Goal: Task Accomplishment & Management: Complete application form

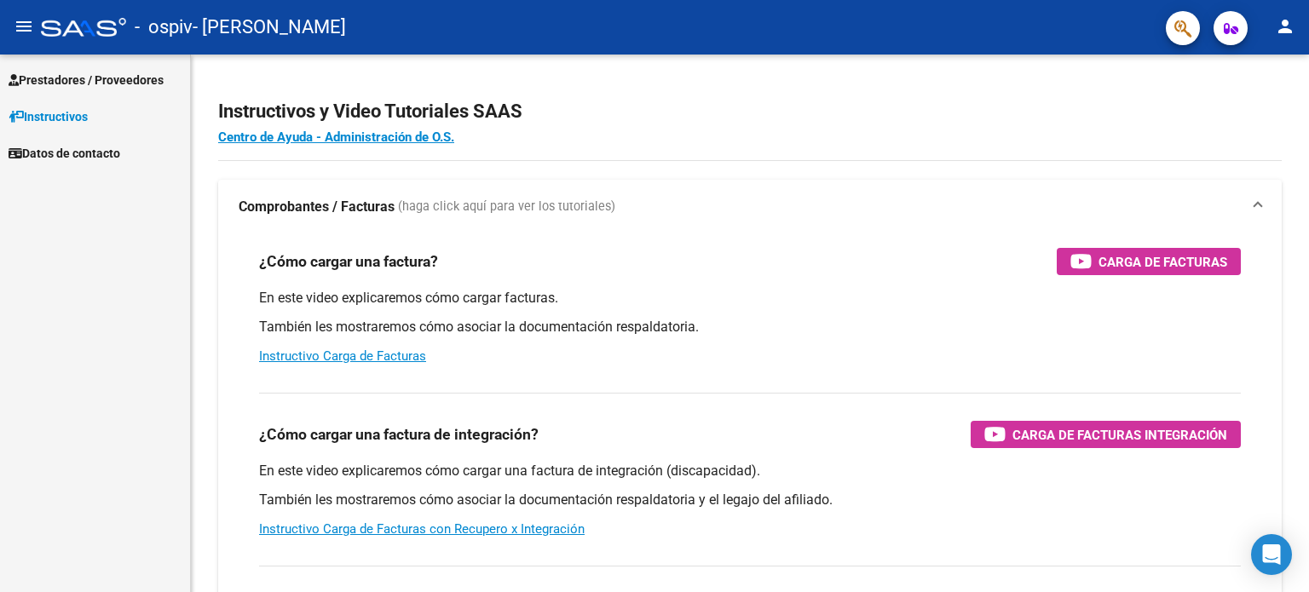
click at [82, 66] on link "Prestadores / Proveedores" at bounding box center [95, 79] width 190 height 37
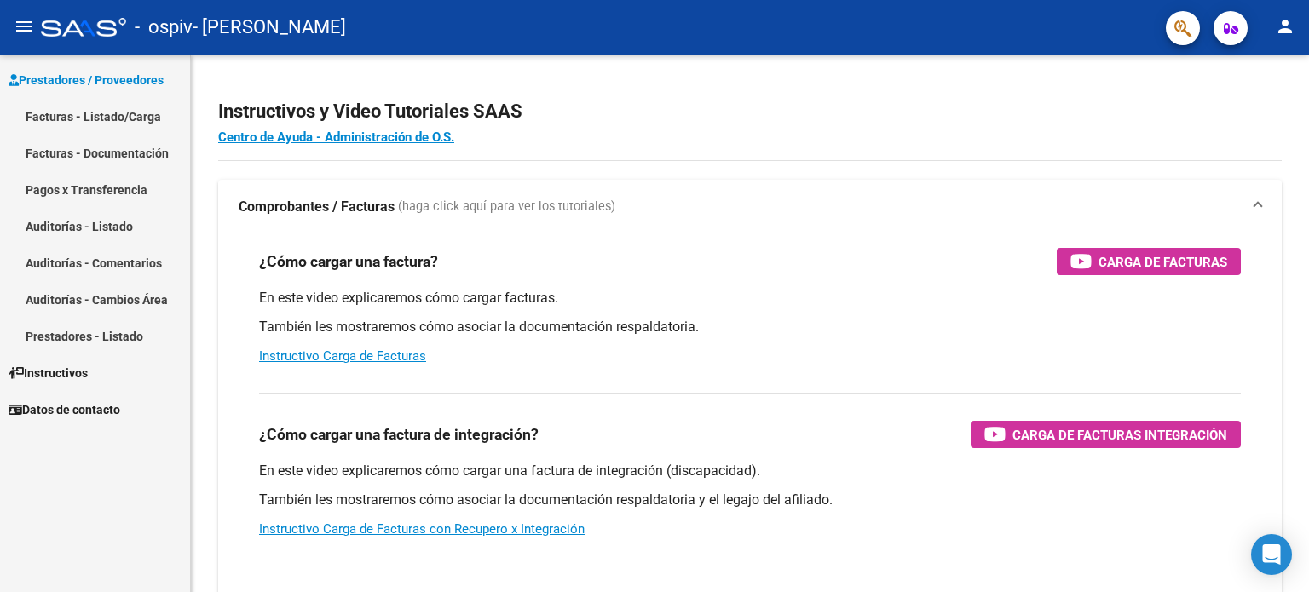
click at [157, 146] on link "Facturas - Documentación" at bounding box center [95, 153] width 190 height 37
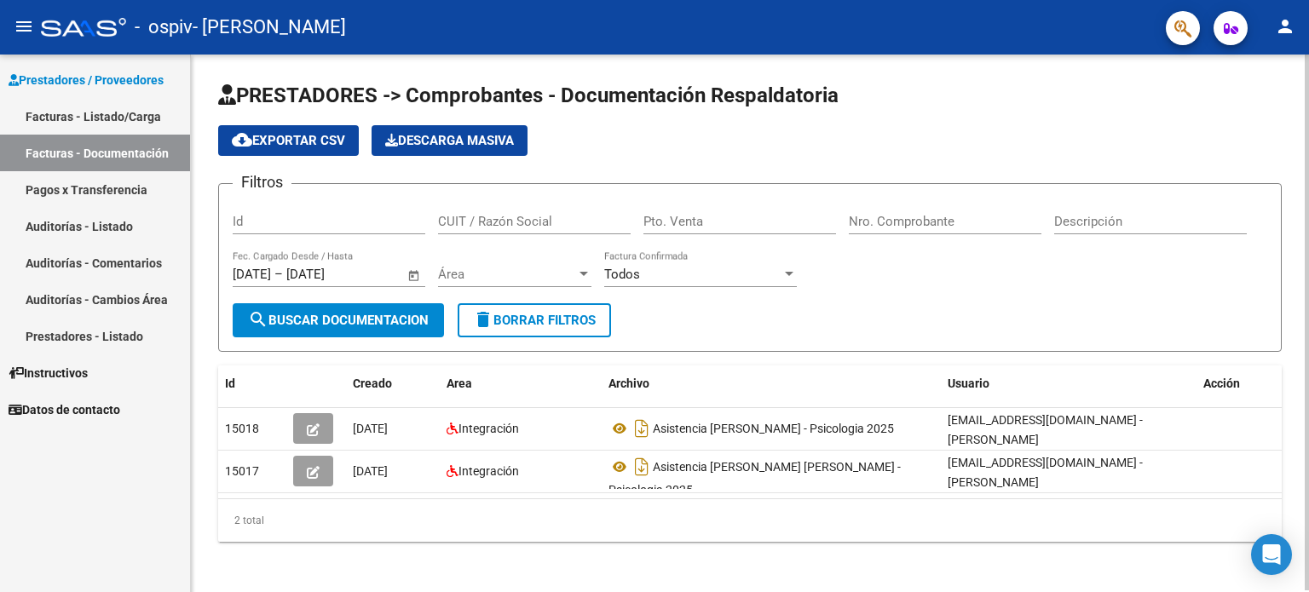
scroll to position [1, 0]
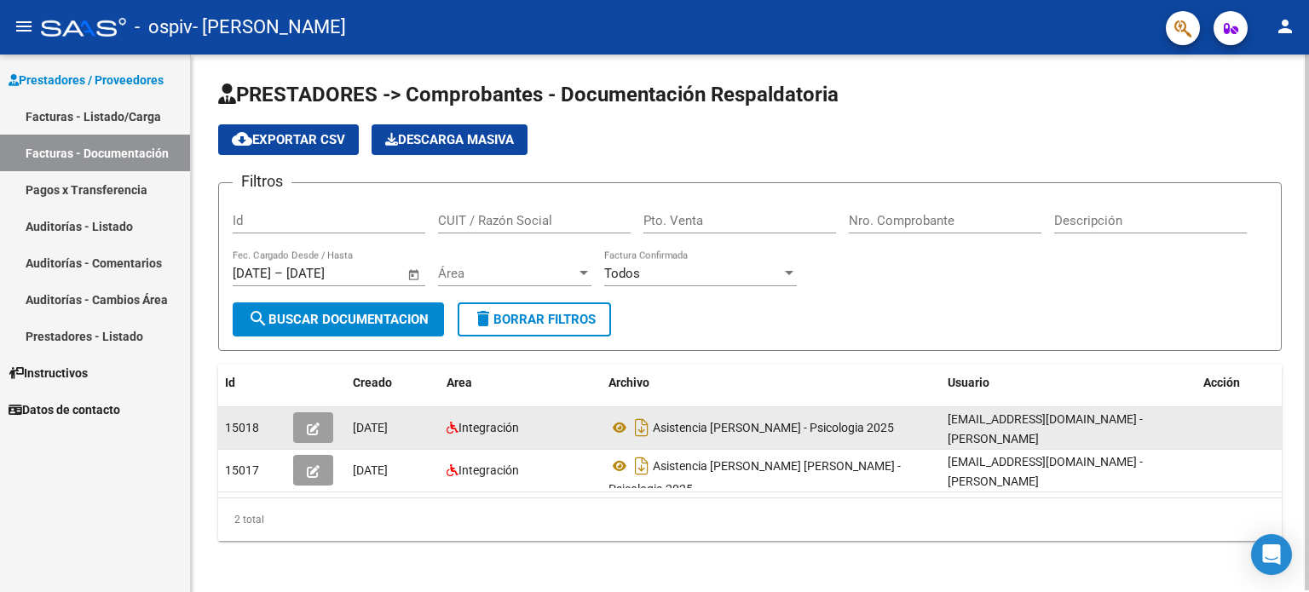
drag, startPoint x: 459, startPoint y: 442, endPoint x: 448, endPoint y: 439, distance: 11.6
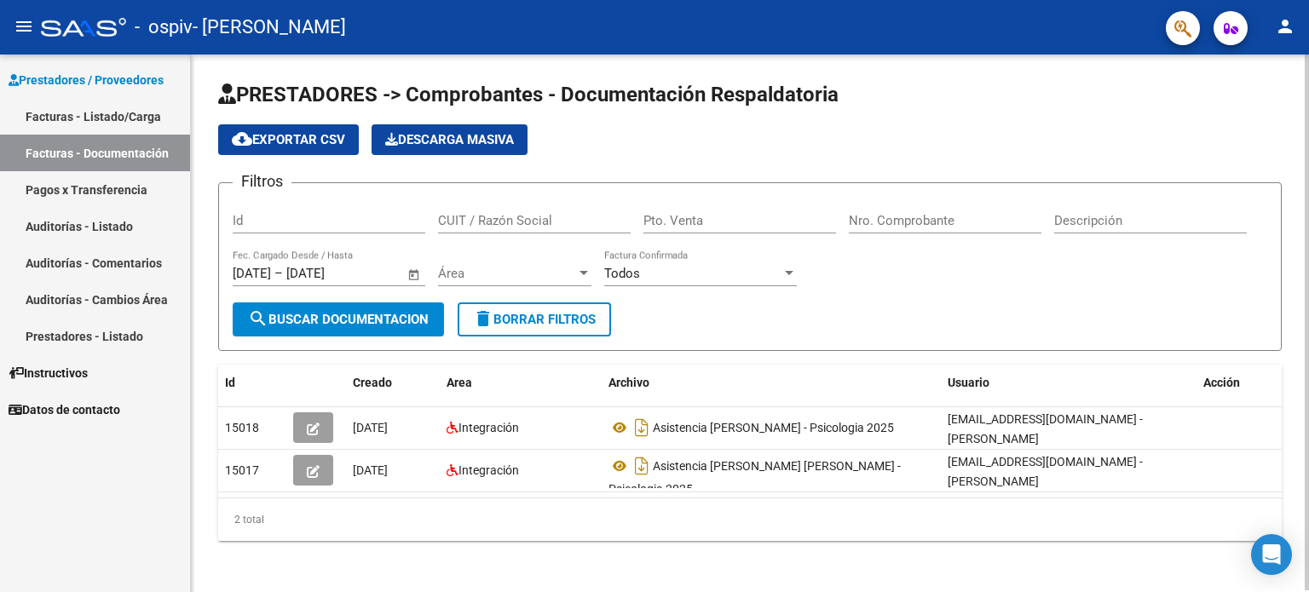
drag, startPoint x: 448, startPoint y: 439, endPoint x: 256, endPoint y: 325, distance: 223.1
drag, startPoint x: 256, startPoint y: 325, endPoint x: 906, endPoint y: 151, distance: 672.9
click at [906, 151] on div "cloud_download Exportar CSV Descarga Masiva" at bounding box center [749, 139] width 1063 height 31
drag, startPoint x: 908, startPoint y: 156, endPoint x: 109, endPoint y: 122, distance: 799.9
click at [109, 122] on link "Facturas - Listado/Carga" at bounding box center [95, 116] width 190 height 37
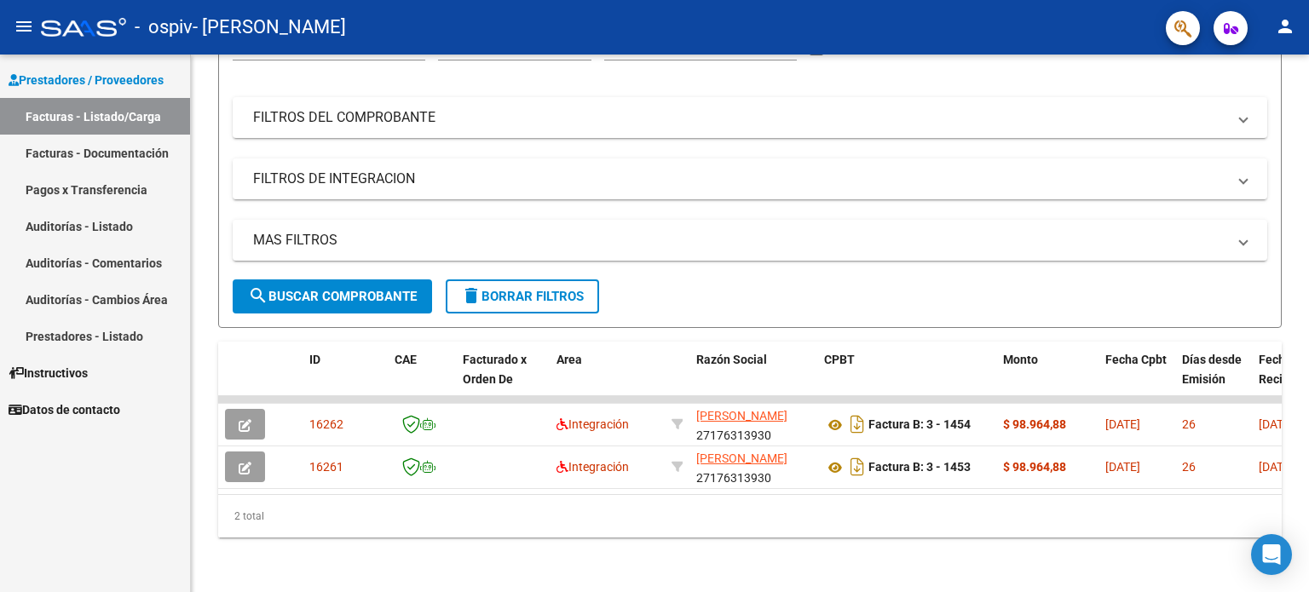
click at [1276, 24] on mat-icon "person" at bounding box center [1285, 26] width 20 height 20
click at [1278, 23] on div at bounding box center [654, 296] width 1309 height 592
click at [12, 20] on button "menu" at bounding box center [24, 27] width 34 height 34
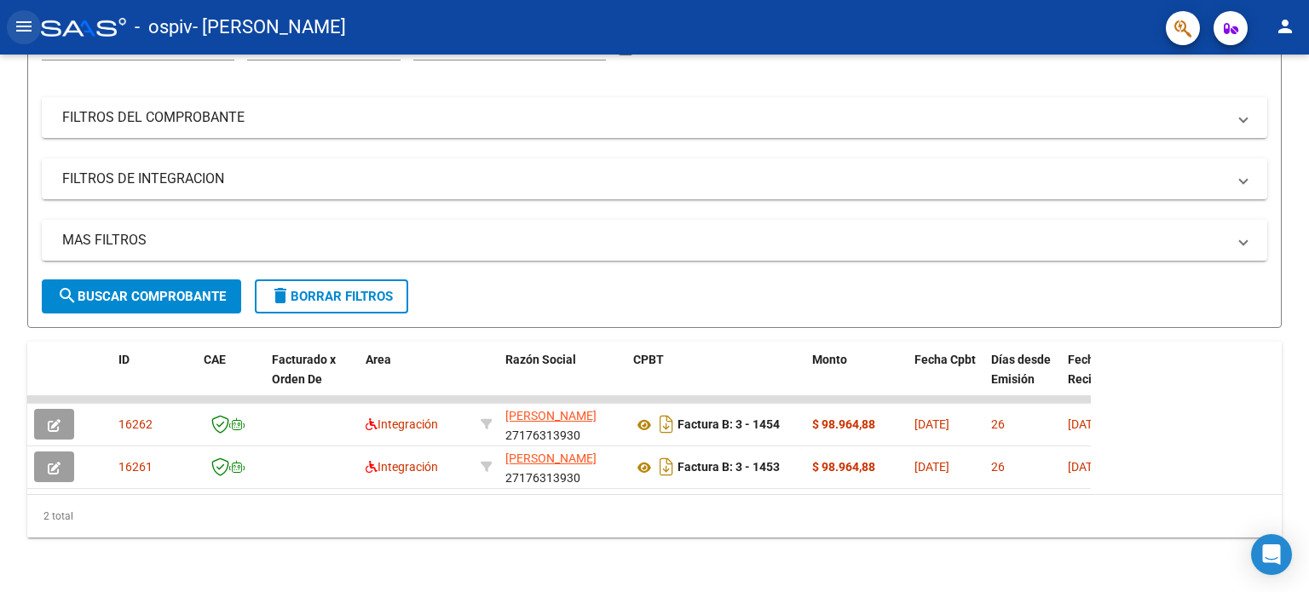
click at [12, 19] on button "menu" at bounding box center [24, 27] width 34 height 34
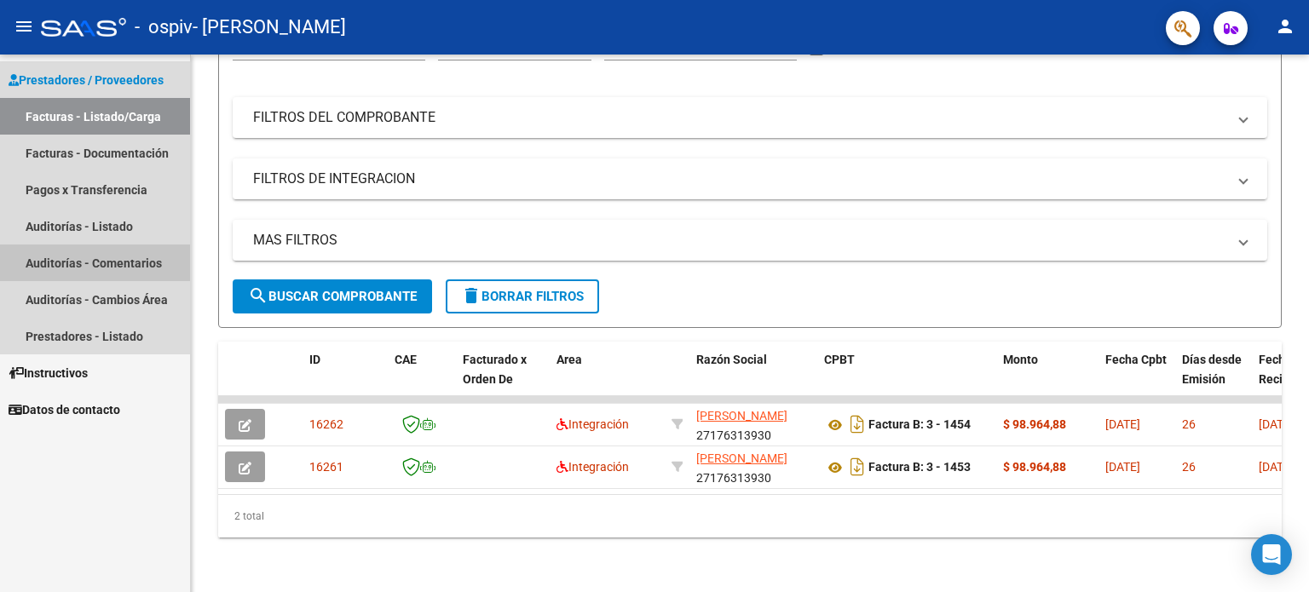
click at [155, 260] on link "Auditorías - Comentarios" at bounding box center [95, 263] width 190 height 37
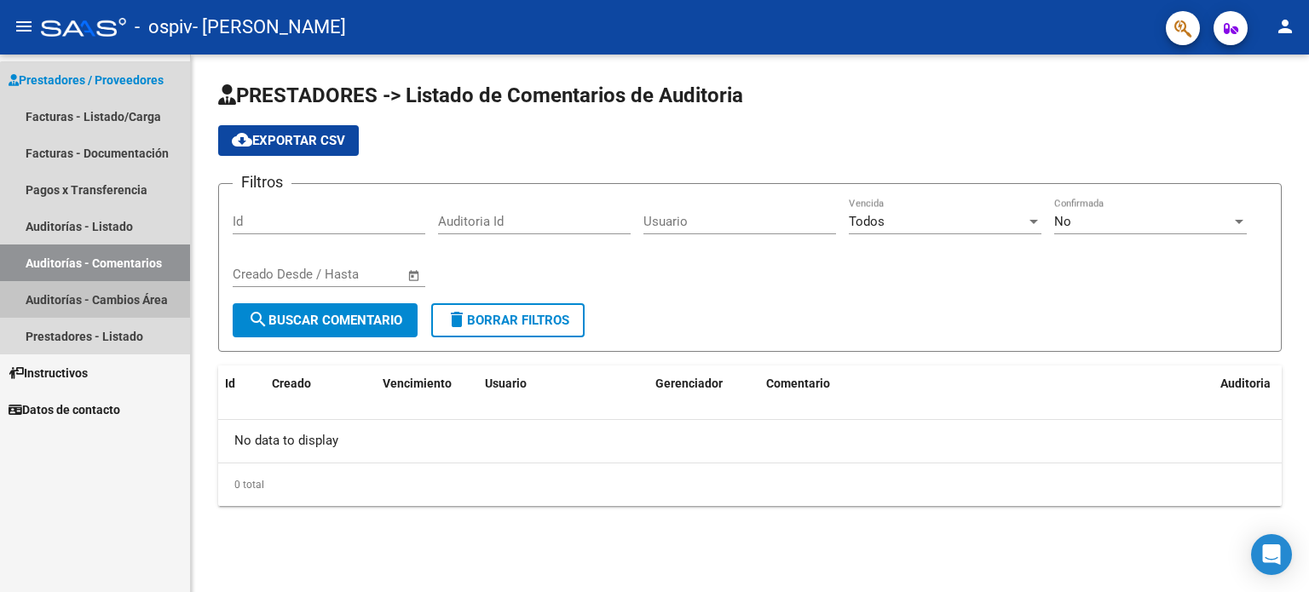
click at [121, 300] on link "Auditorías - Cambios Área" at bounding box center [95, 299] width 190 height 37
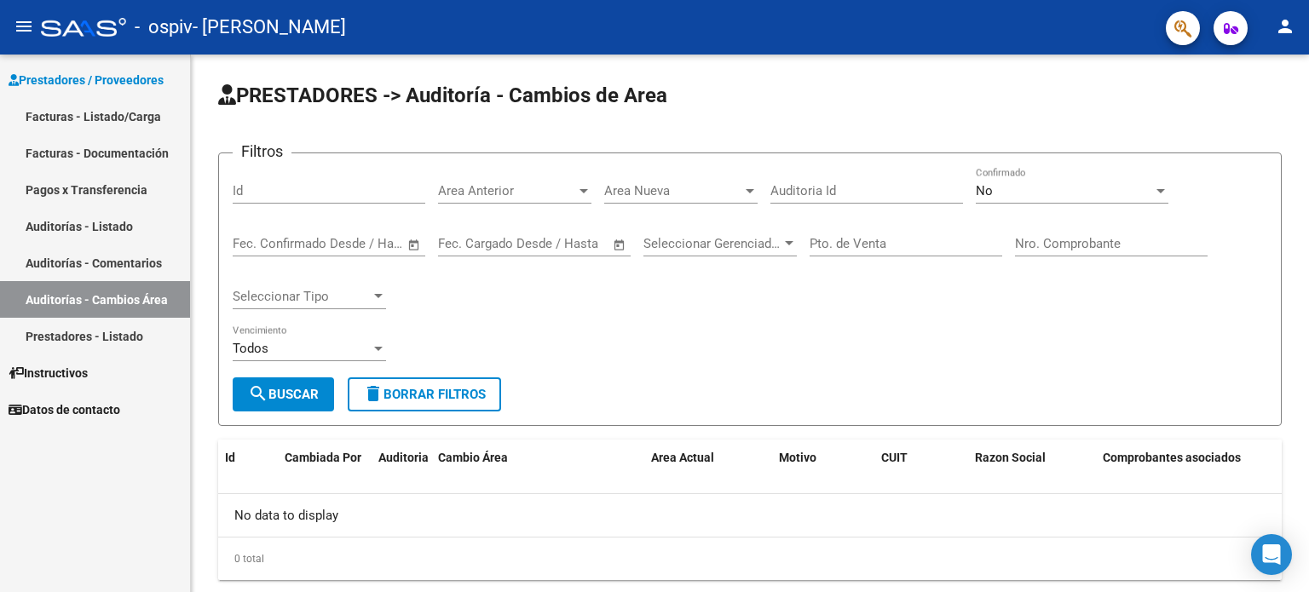
drag, startPoint x: 129, startPoint y: 334, endPoint x: 159, endPoint y: 337, distance: 30.0
click at [129, 335] on link "Prestadores - Listado" at bounding box center [95, 336] width 190 height 37
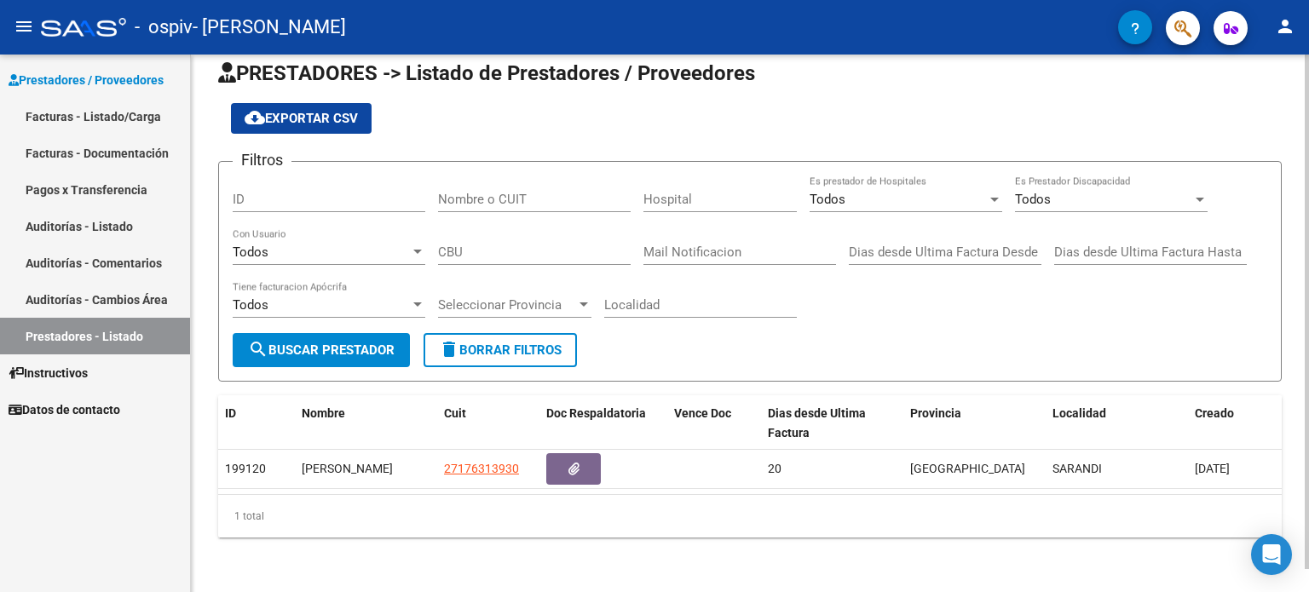
scroll to position [23, 0]
click at [105, 231] on link "Auditorías - Listado" at bounding box center [95, 226] width 190 height 37
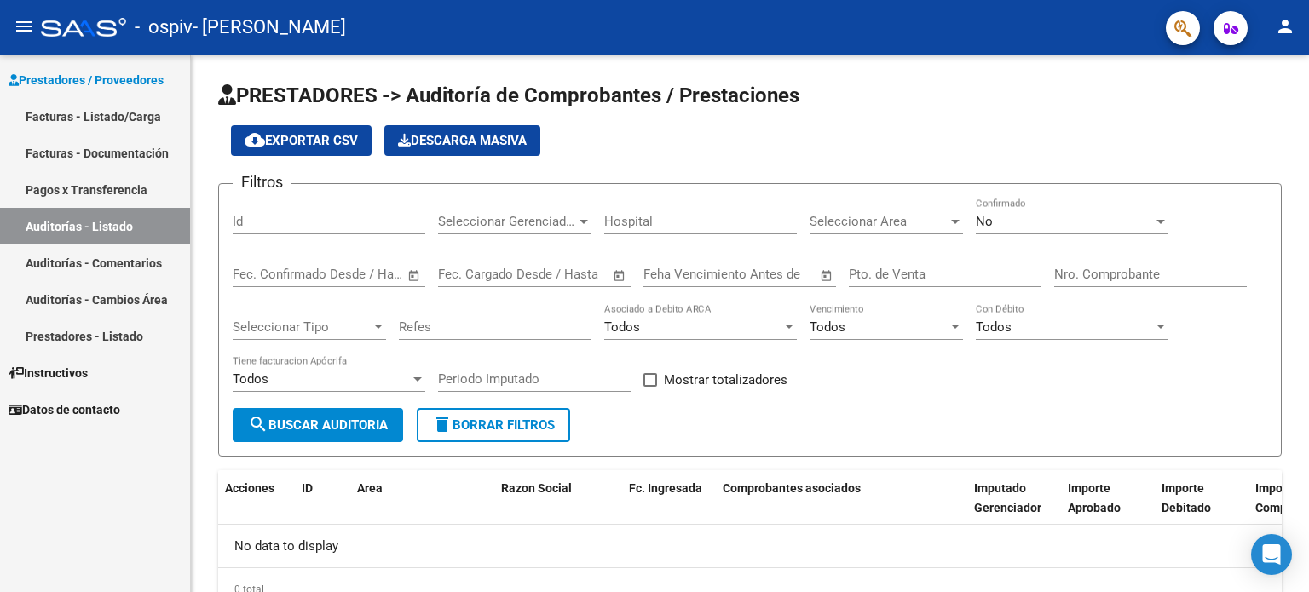
click at [126, 149] on link "Facturas - Documentación" at bounding box center [95, 153] width 190 height 37
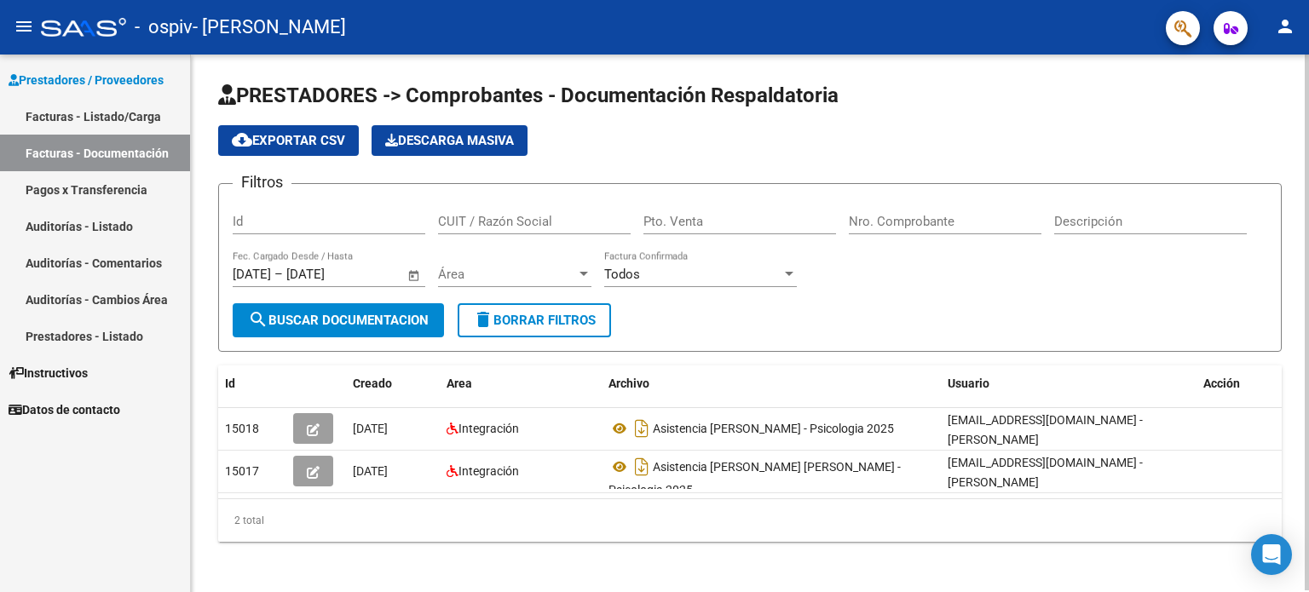
click at [1012, 280] on div "Filtros Id CUIT / Razón Social Pto. Venta Nro. Comprobante Descripción [DATE] […" at bounding box center [750, 251] width 1034 height 106
click at [147, 115] on link "Facturas - Listado/Carga" at bounding box center [95, 116] width 190 height 37
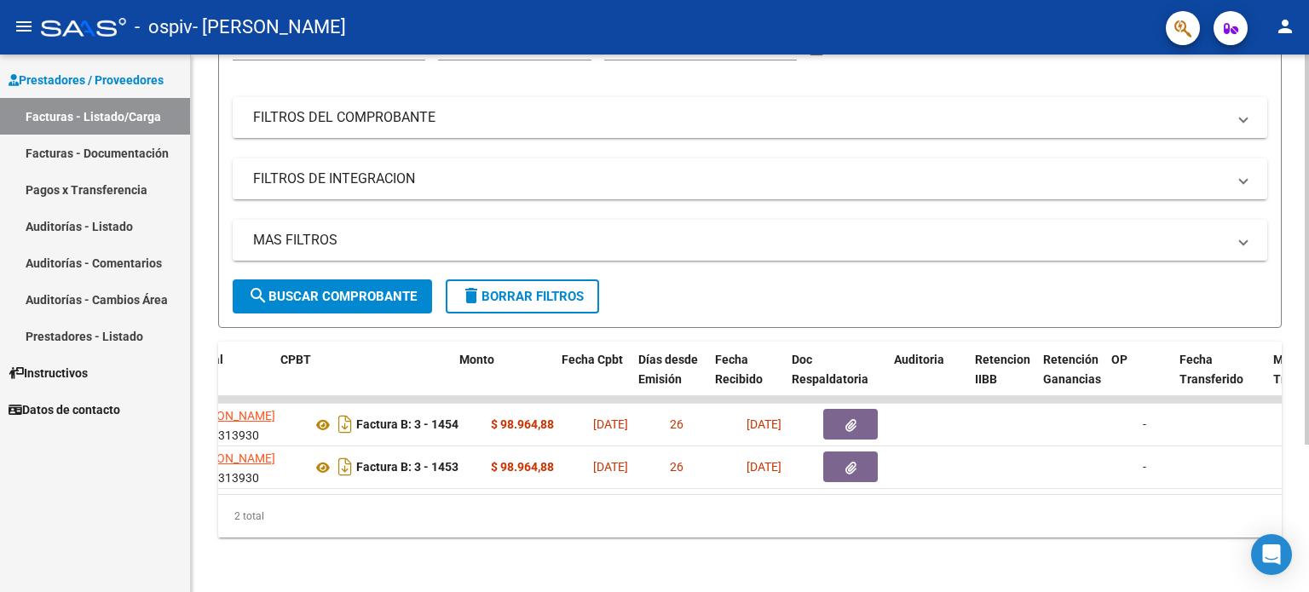
scroll to position [0, 564]
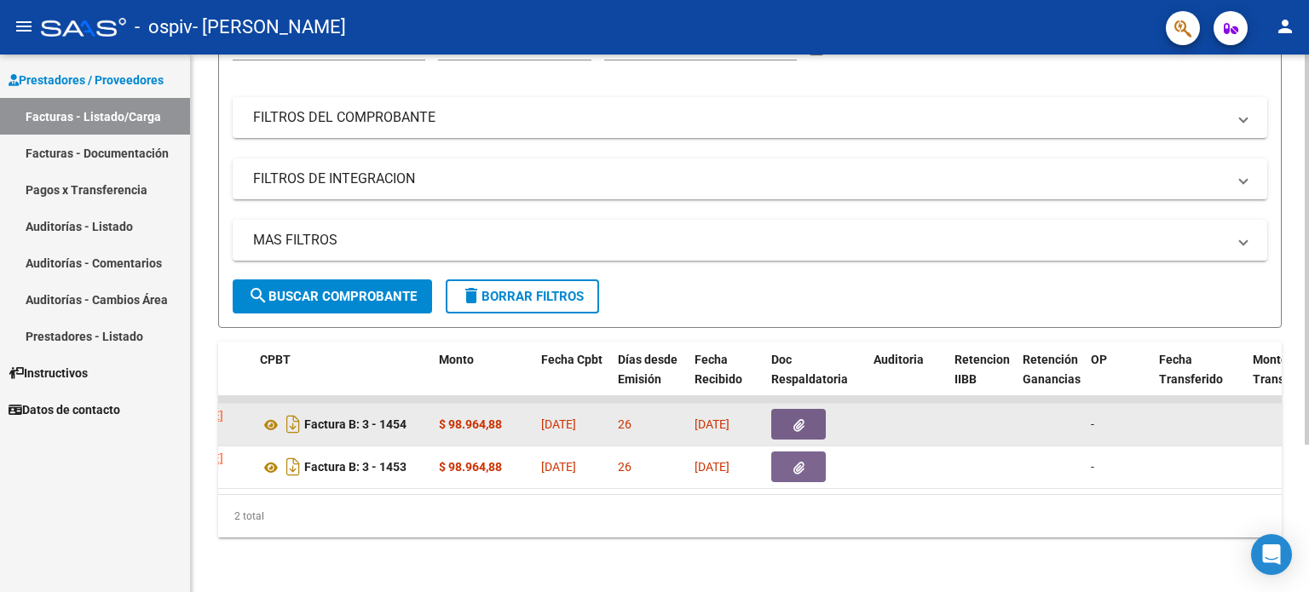
click at [781, 409] on button "button" at bounding box center [798, 424] width 55 height 31
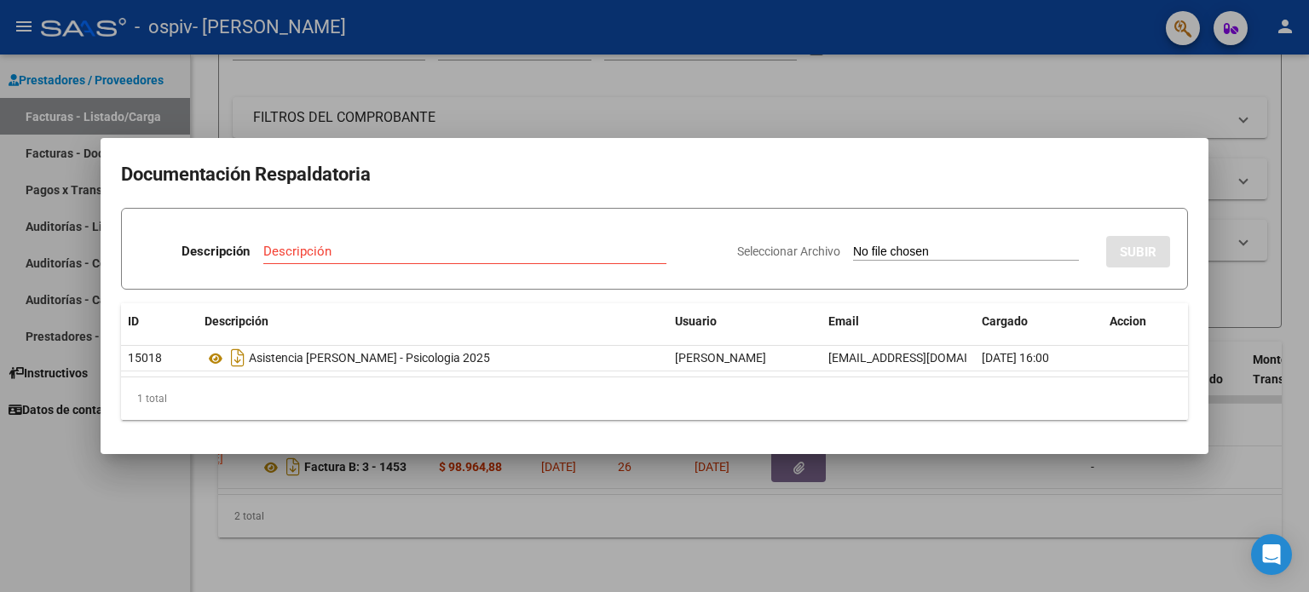
click at [1054, 119] on div at bounding box center [654, 296] width 1309 height 592
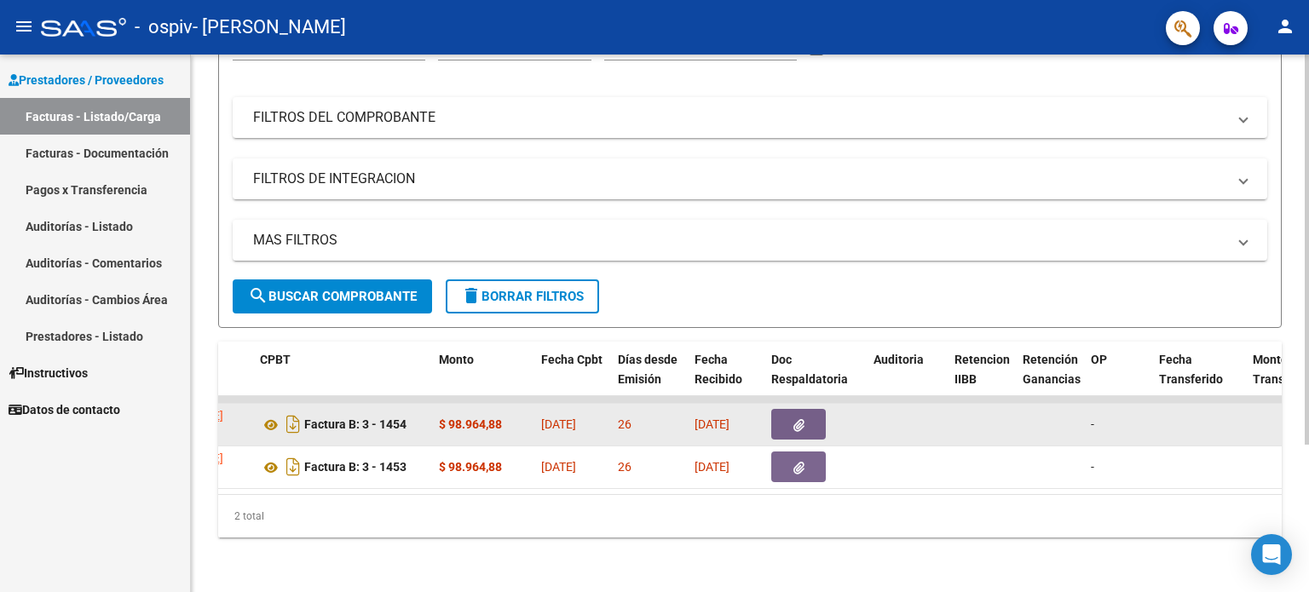
click at [806, 411] on button "button" at bounding box center [798, 424] width 55 height 31
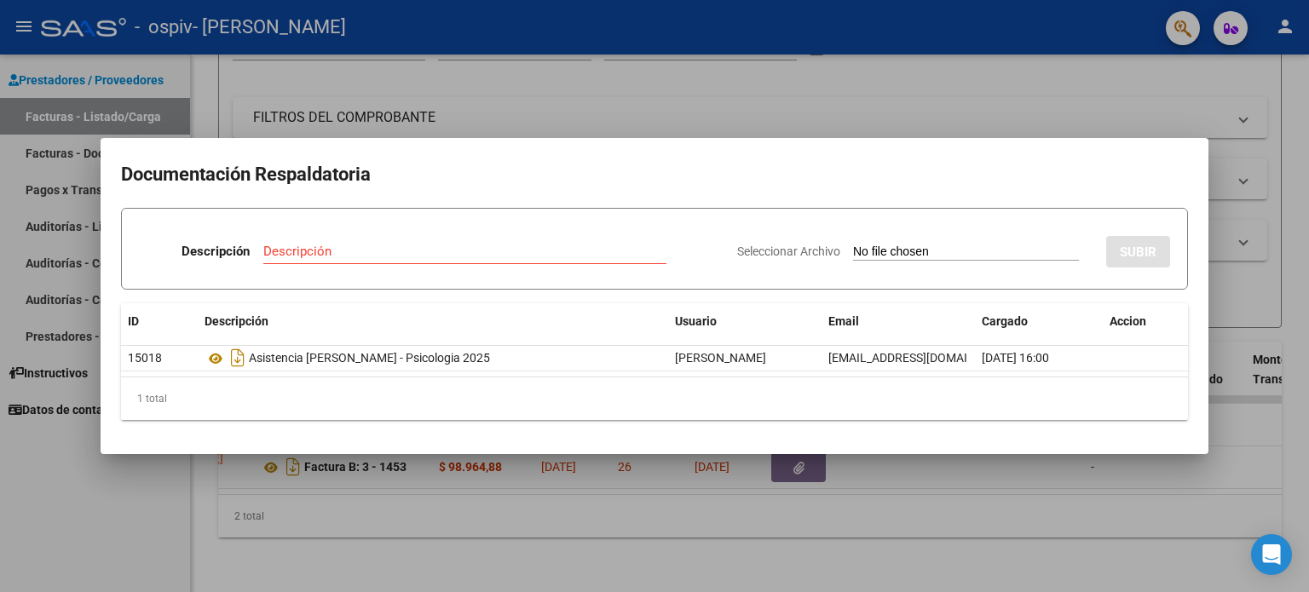
click at [795, 72] on div at bounding box center [654, 296] width 1309 height 592
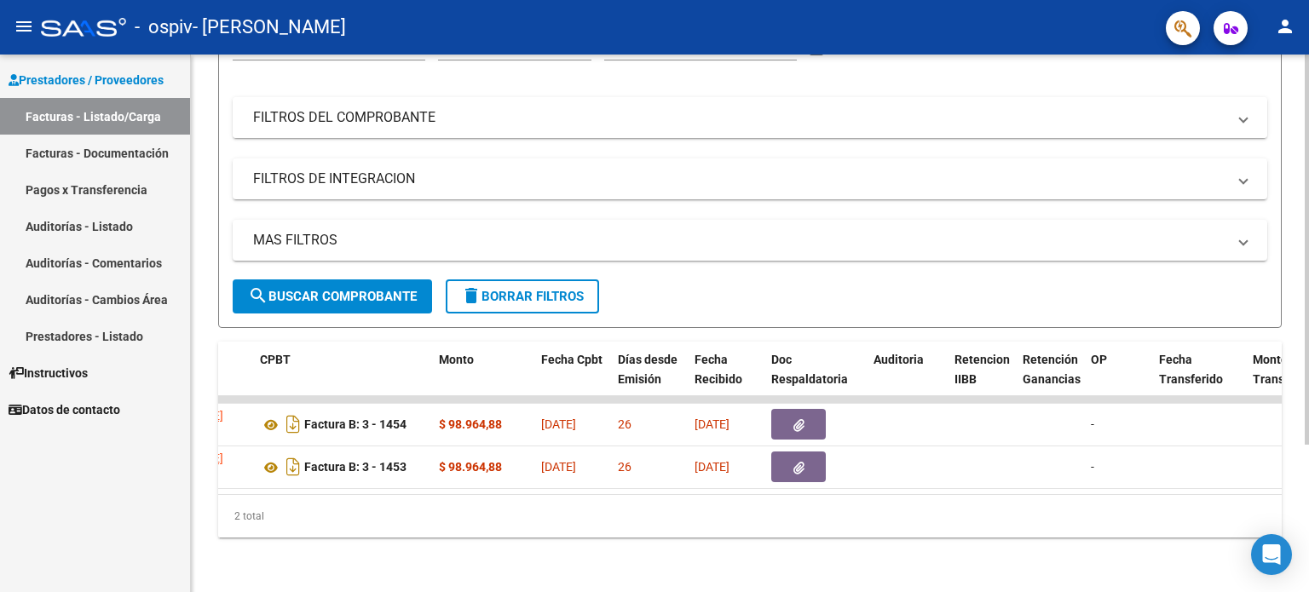
click at [1241, 108] on span at bounding box center [1243, 117] width 7 height 19
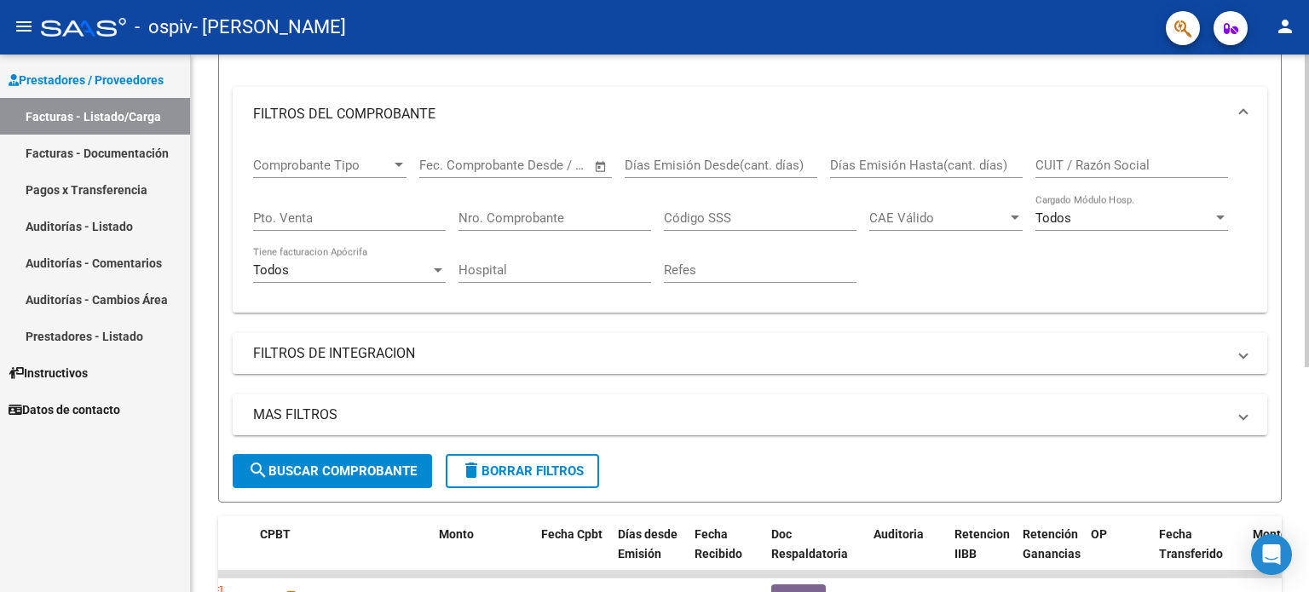
click at [1241, 108] on span at bounding box center [1243, 114] width 7 height 19
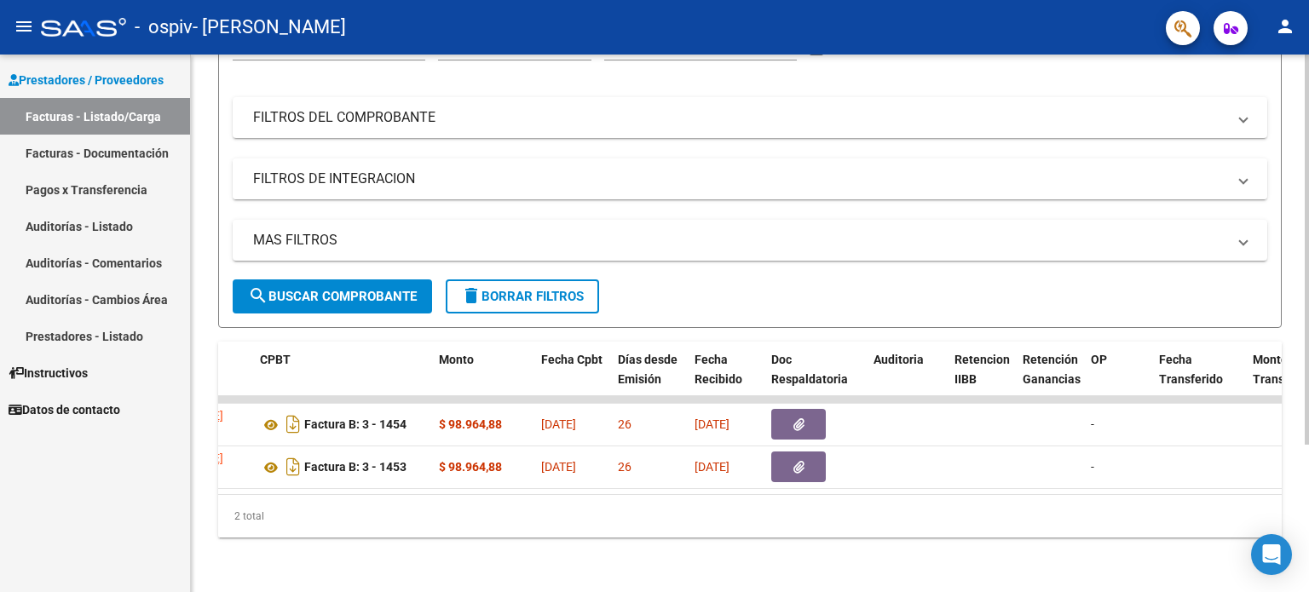
click at [1244, 158] on mat-expansion-panel-header "FILTROS DE INTEGRACION" at bounding box center [750, 178] width 1034 height 41
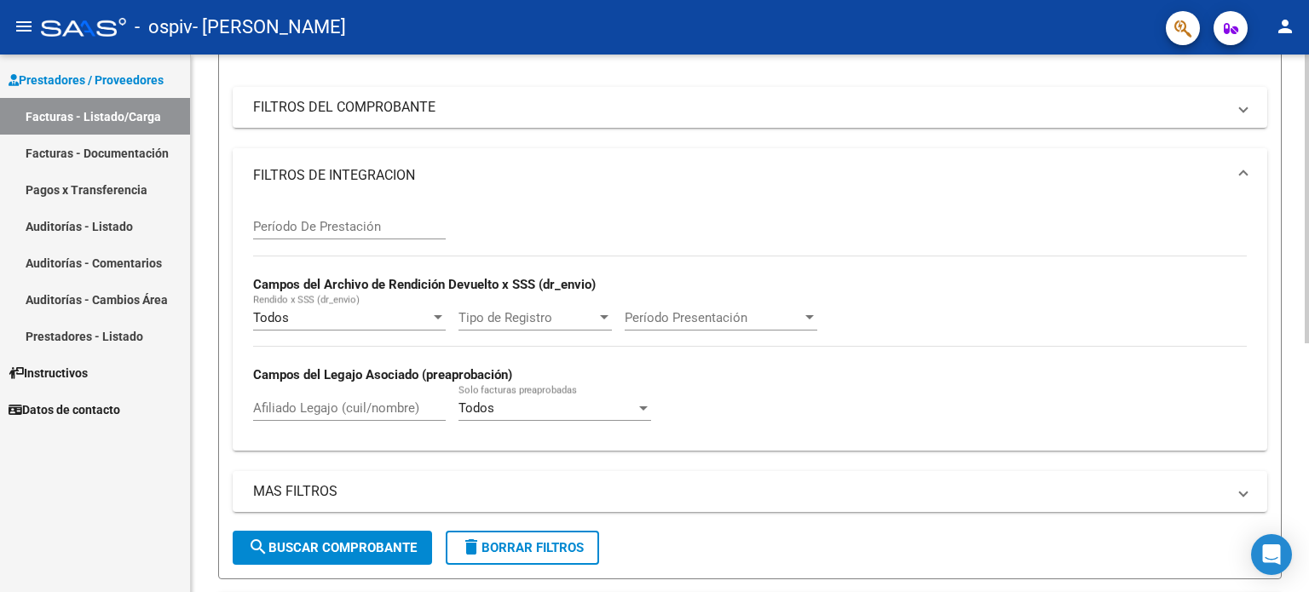
click at [1244, 155] on mat-expansion-panel-header "FILTROS DE INTEGRACION" at bounding box center [750, 175] width 1034 height 55
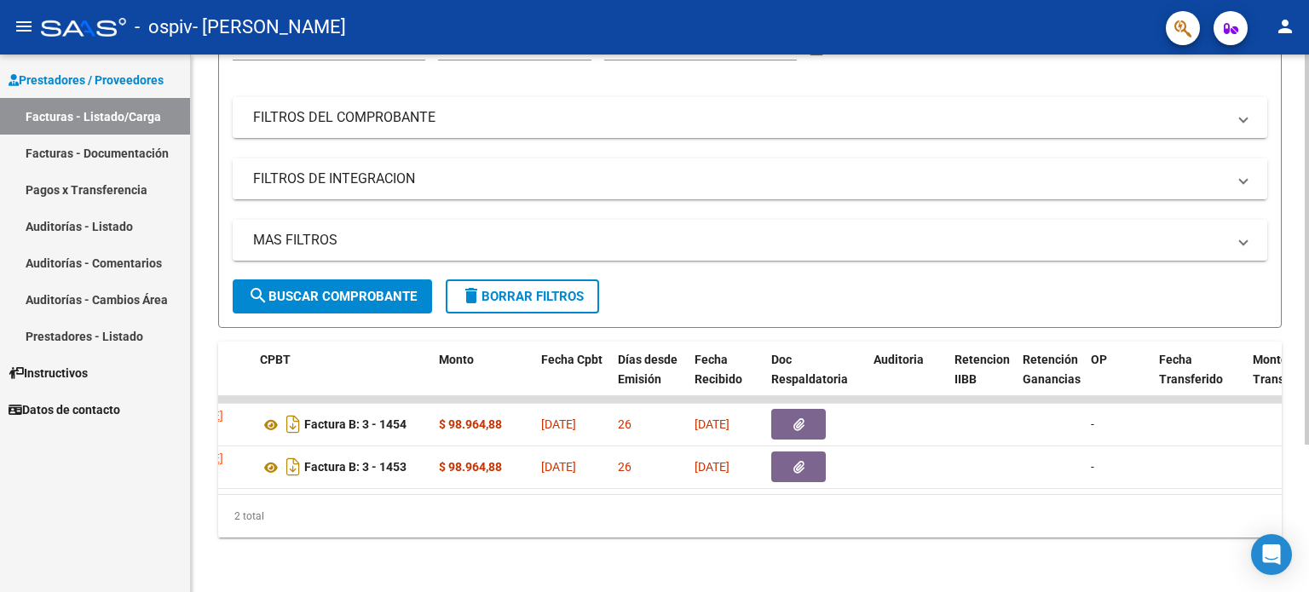
click at [1244, 158] on mat-expansion-panel-header "FILTROS DE INTEGRACION" at bounding box center [750, 178] width 1034 height 41
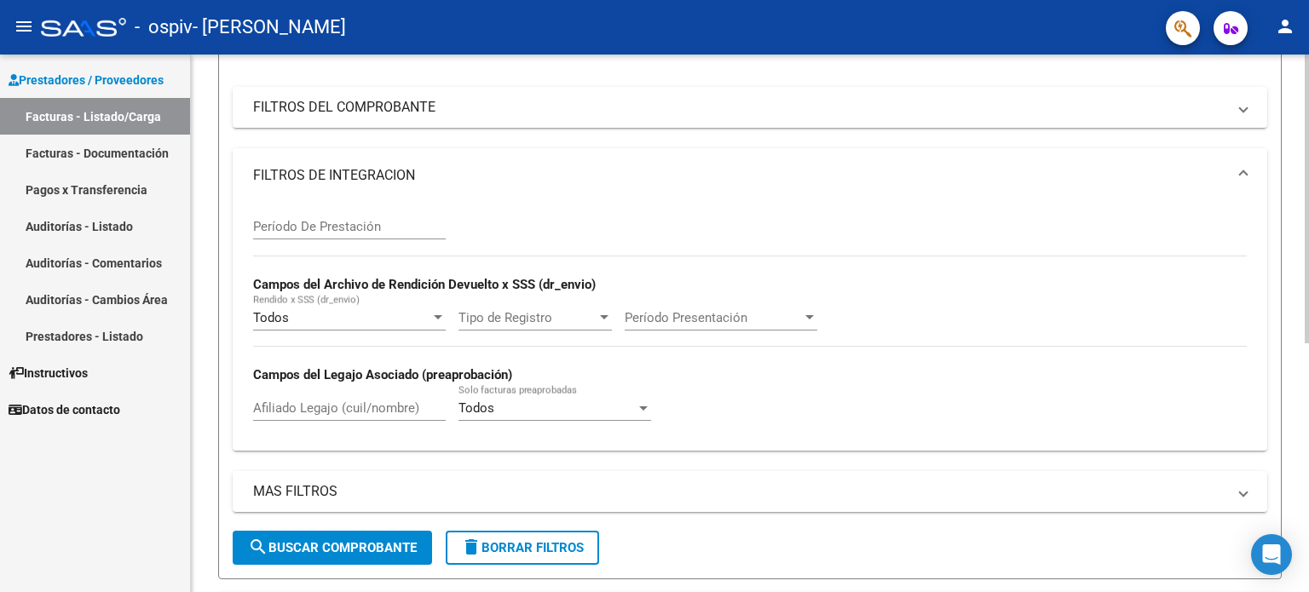
click at [1244, 155] on mat-expansion-panel-header "FILTROS DE INTEGRACION" at bounding box center [750, 175] width 1034 height 55
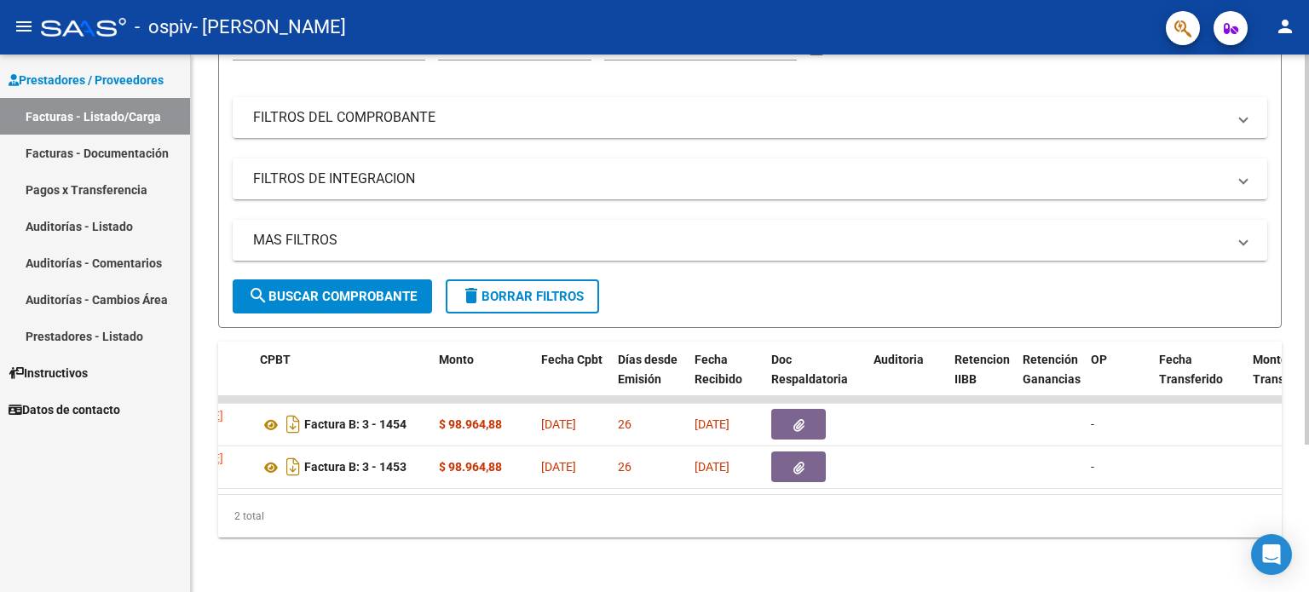
click at [1234, 231] on span "MAS FILTROS" at bounding box center [746, 240] width 987 height 19
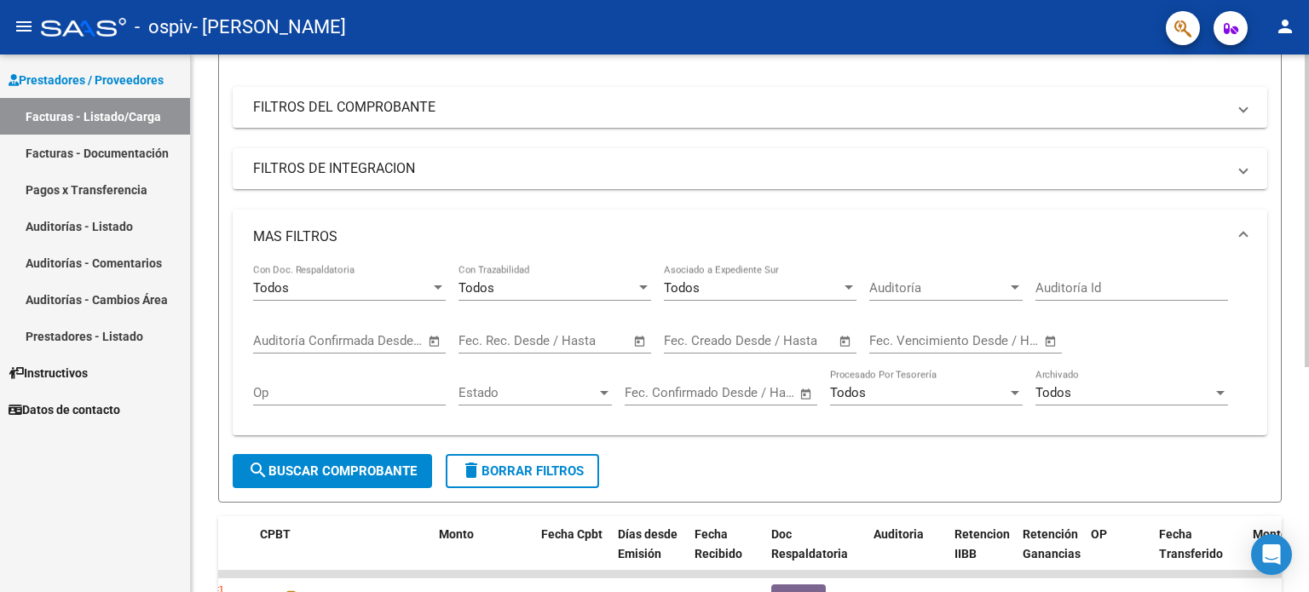
click at [1234, 221] on mat-expansion-panel-header "MAS FILTROS" at bounding box center [750, 237] width 1034 height 55
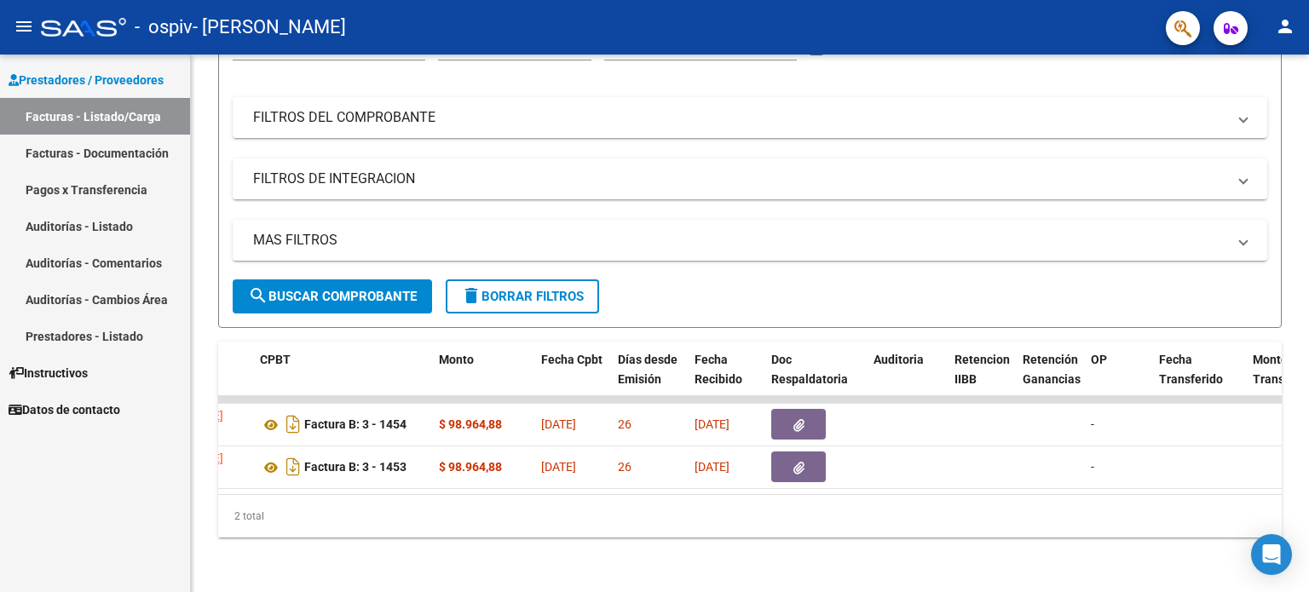
click at [145, 339] on link "Prestadores - Listado" at bounding box center [95, 336] width 190 height 37
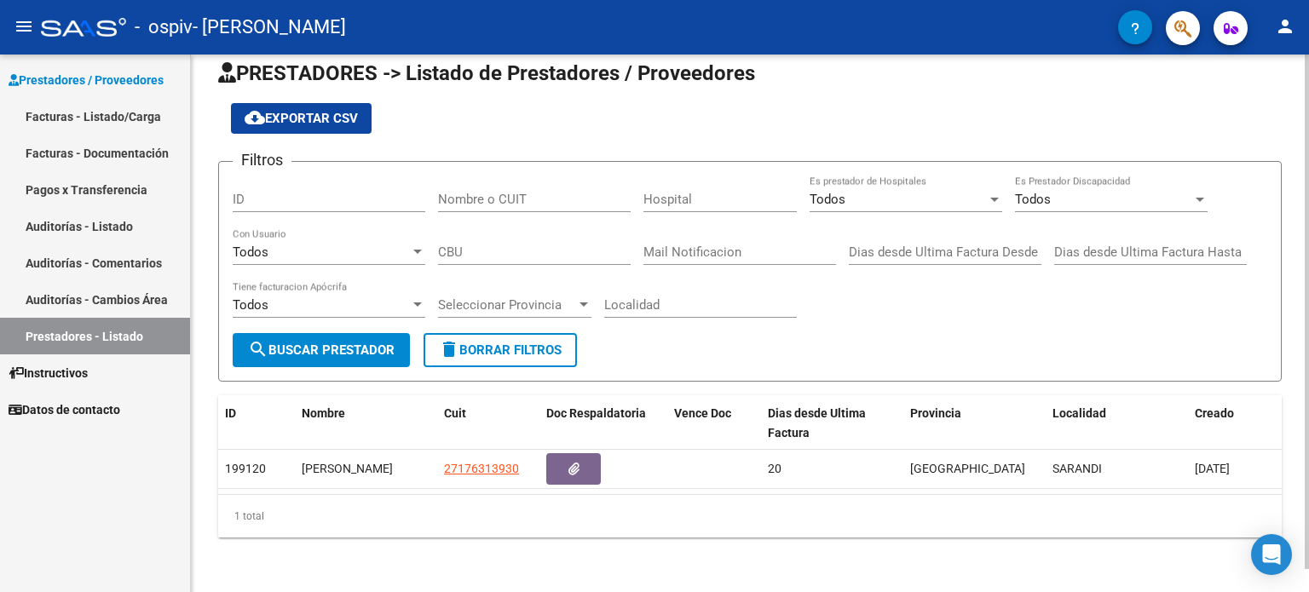
scroll to position [23, 0]
click at [136, 300] on link "Auditorías - Cambios Área" at bounding box center [95, 299] width 190 height 37
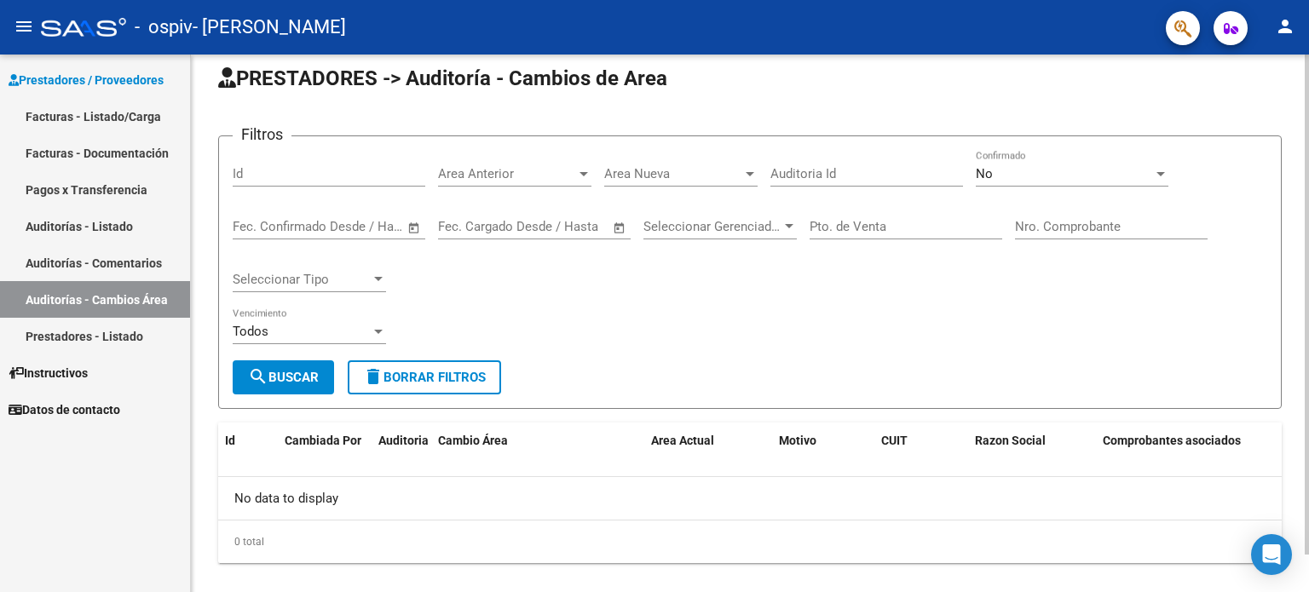
scroll to position [40, 0]
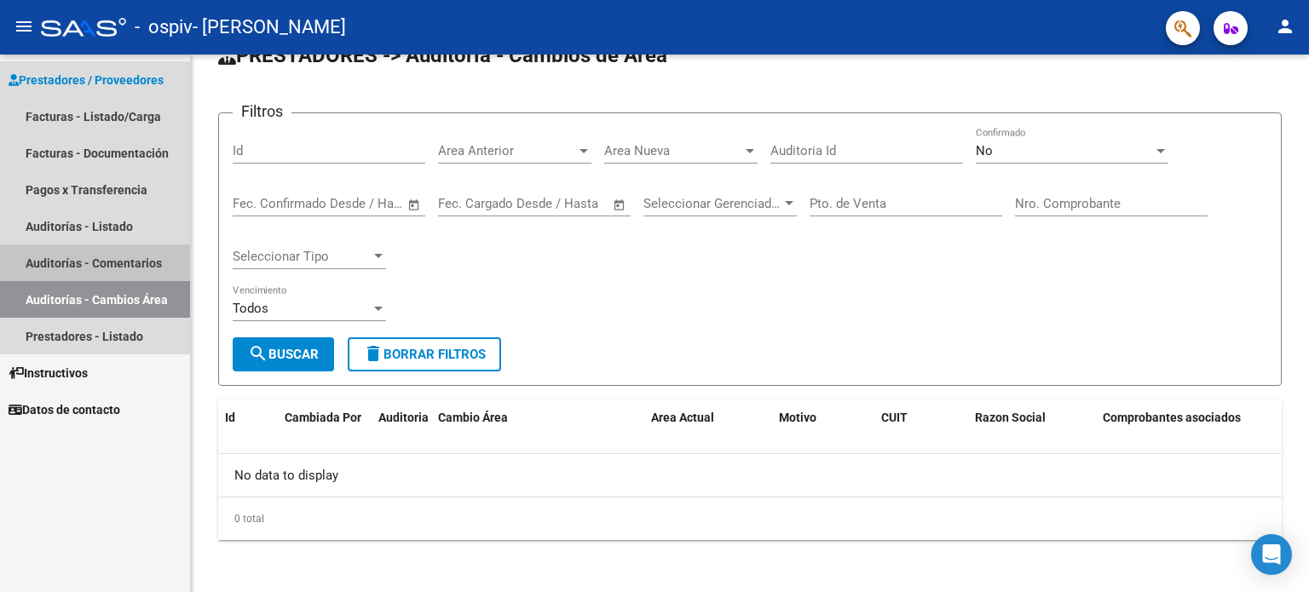
click at [140, 246] on link "Auditorías - Comentarios" at bounding box center [95, 263] width 190 height 37
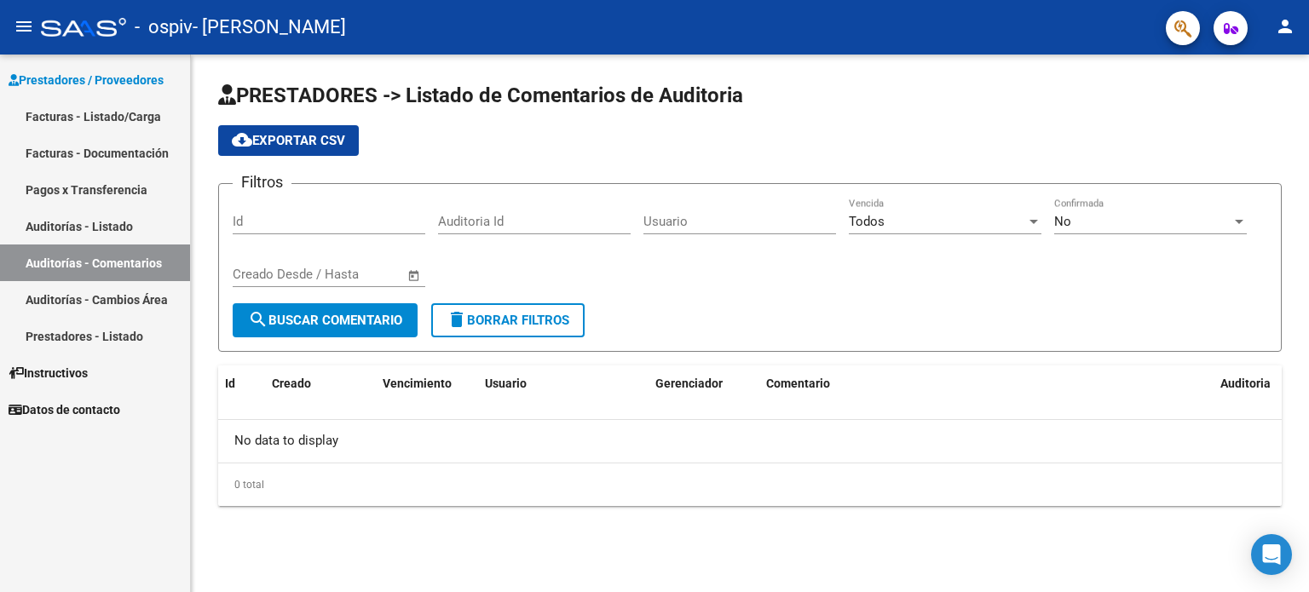
click at [150, 219] on link "Auditorías - Listado" at bounding box center [95, 226] width 190 height 37
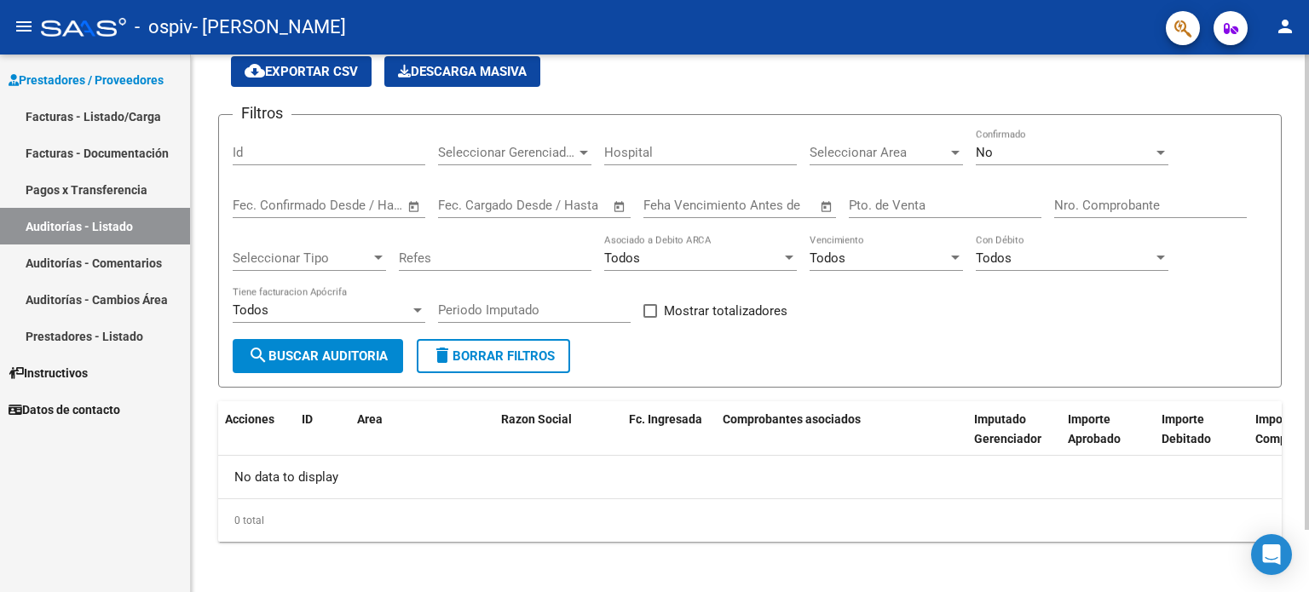
scroll to position [71, 0]
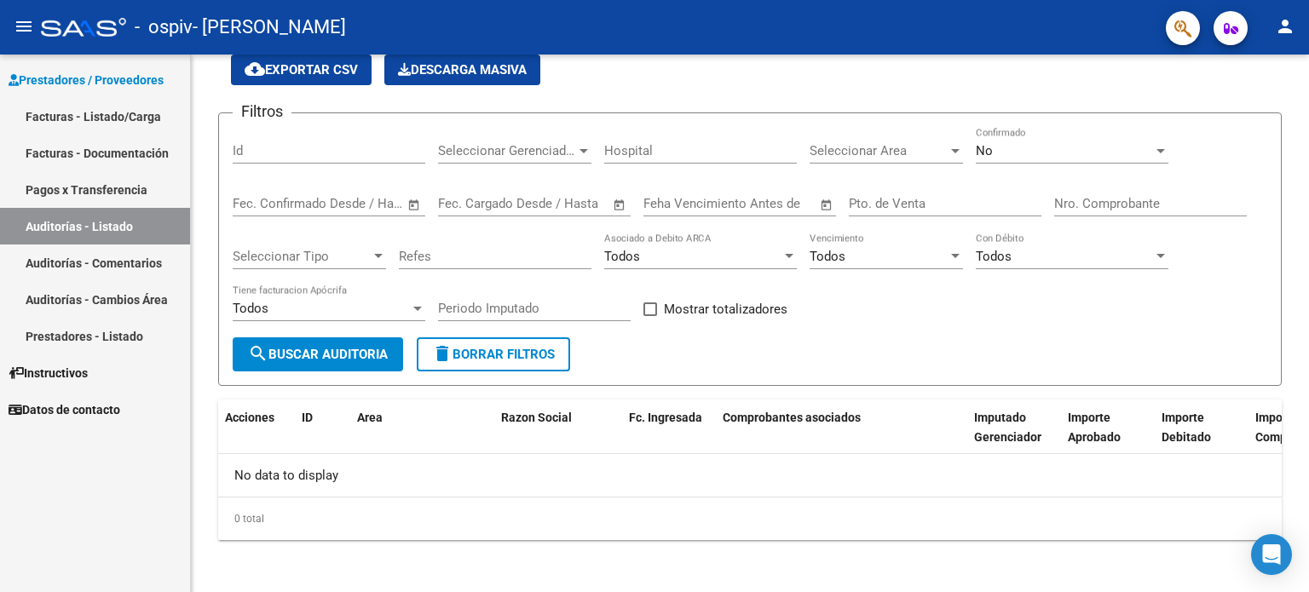
click at [103, 192] on link "Pagos x Transferencia" at bounding box center [95, 189] width 190 height 37
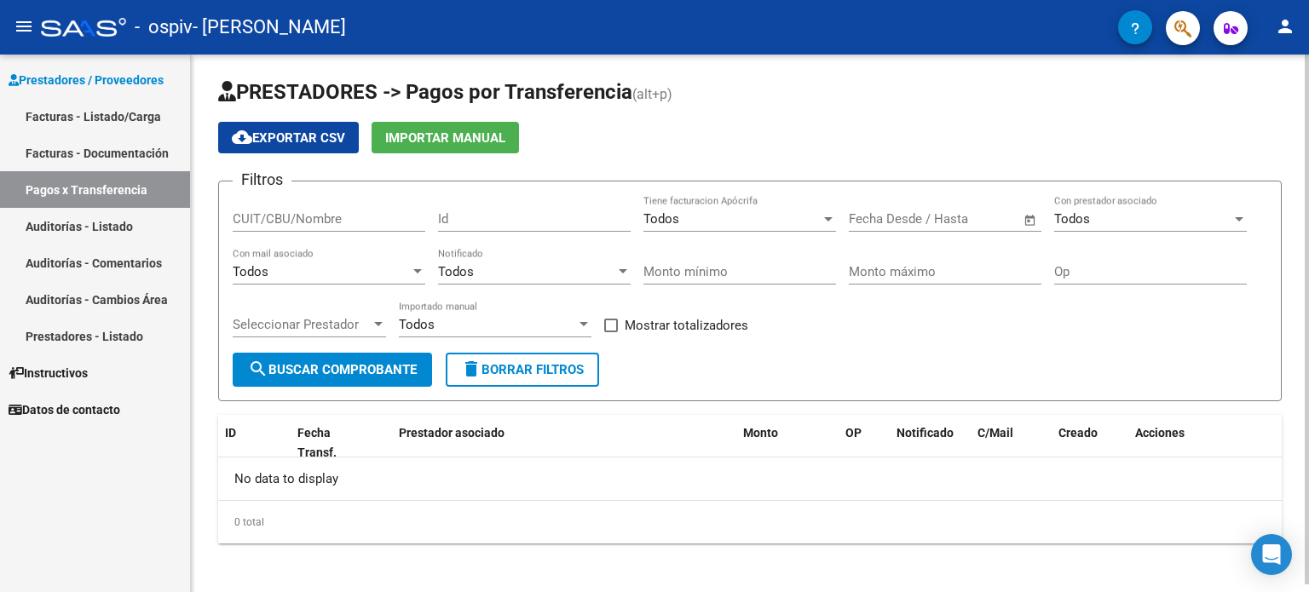
scroll to position [7, 0]
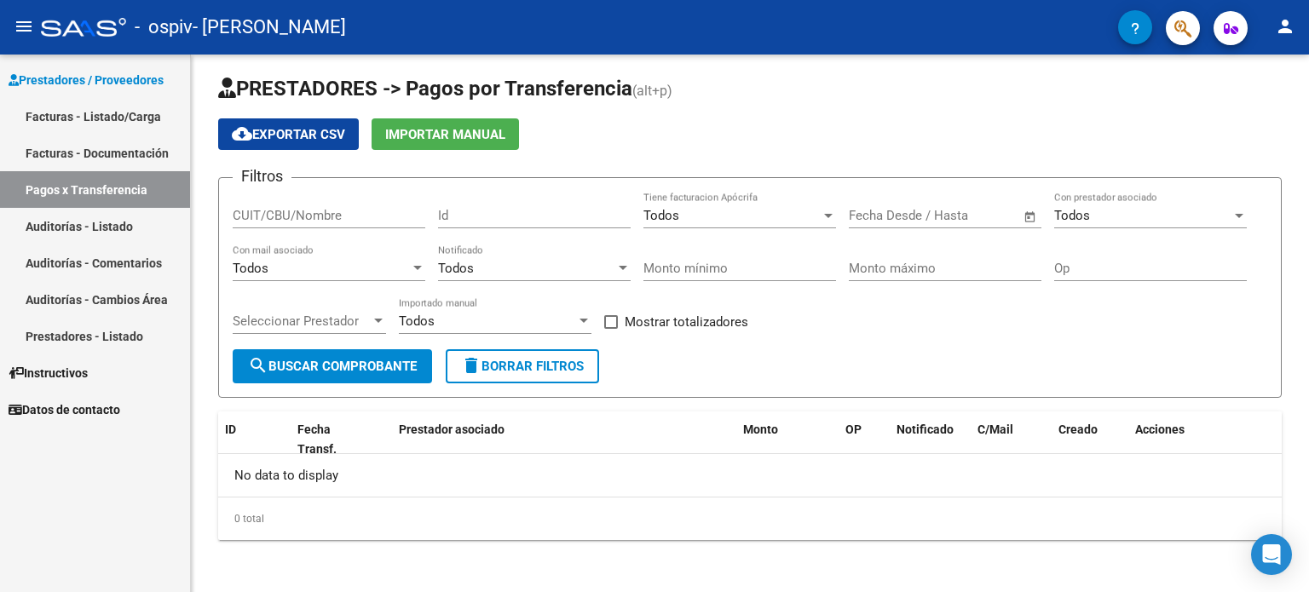
click at [168, 147] on link "Facturas - Documentación" at bounding box center [95, 153] width 190 height 37
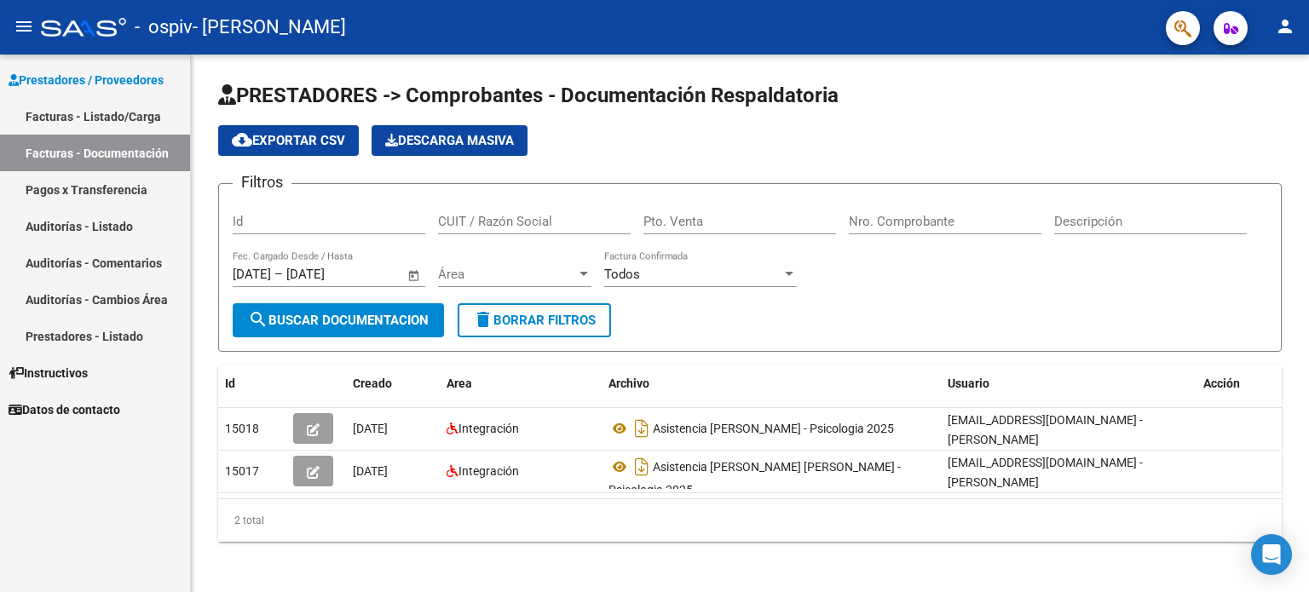
click at [78, 115] on link "Facturas - Listado/Carga" at bounding box center [95, 116] width 190 height 37
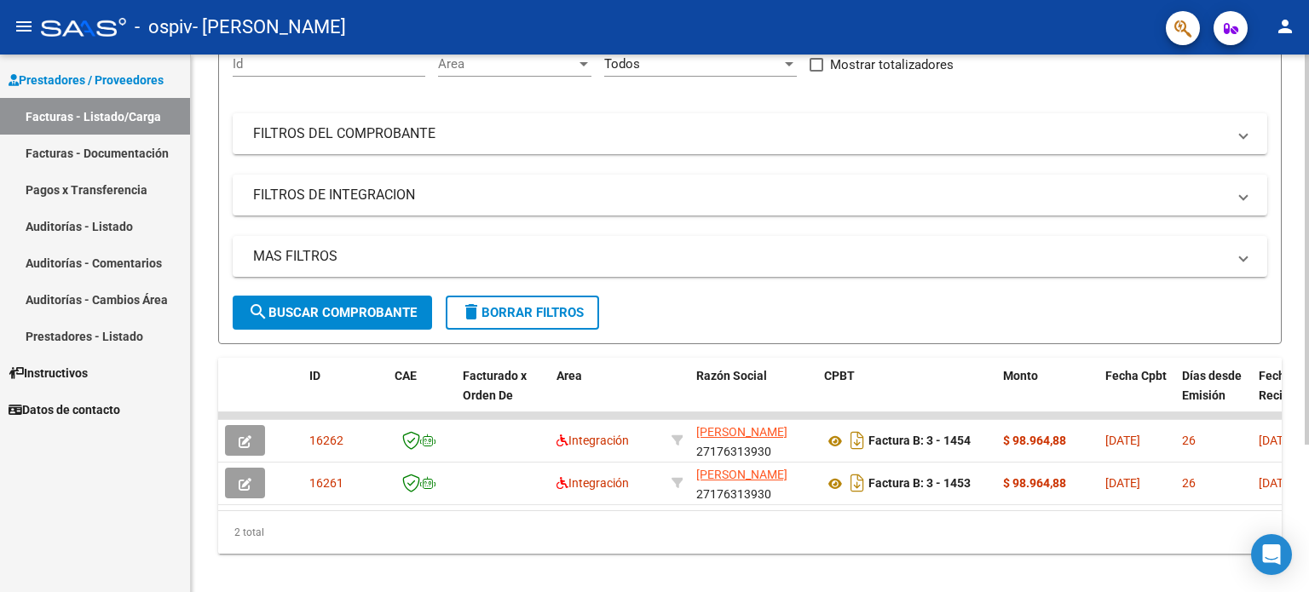
scroll to position [203, 0]
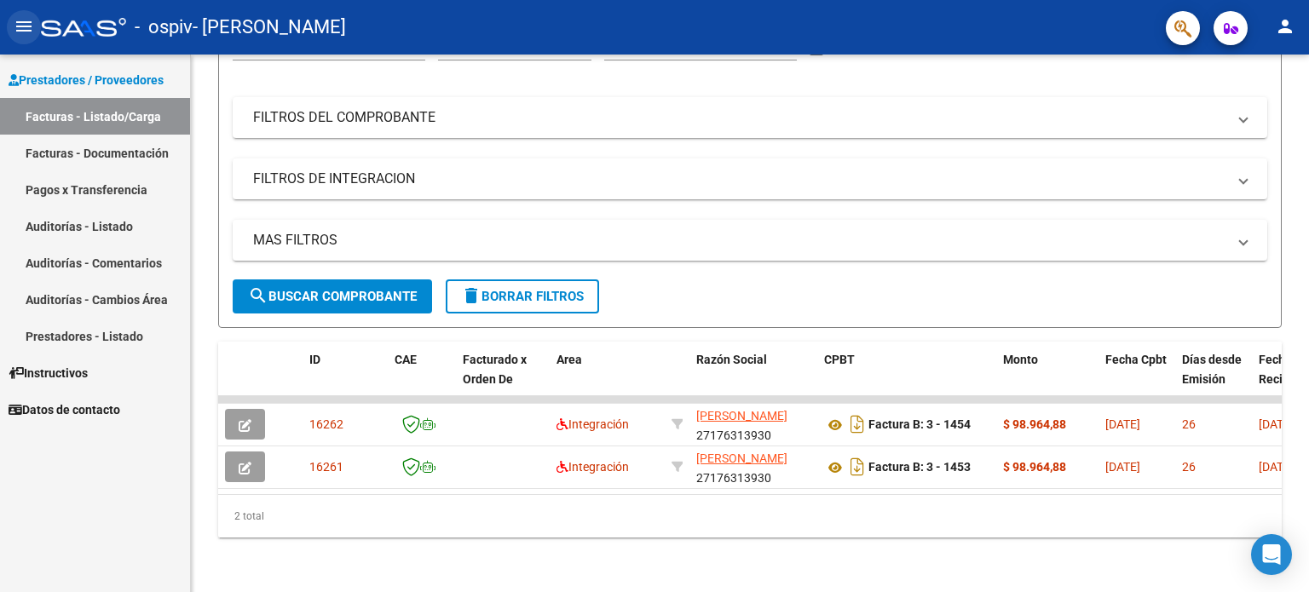
click at [25, 24] on mat-icon "menu" at bounding box center [24, 26] width 20 height 20
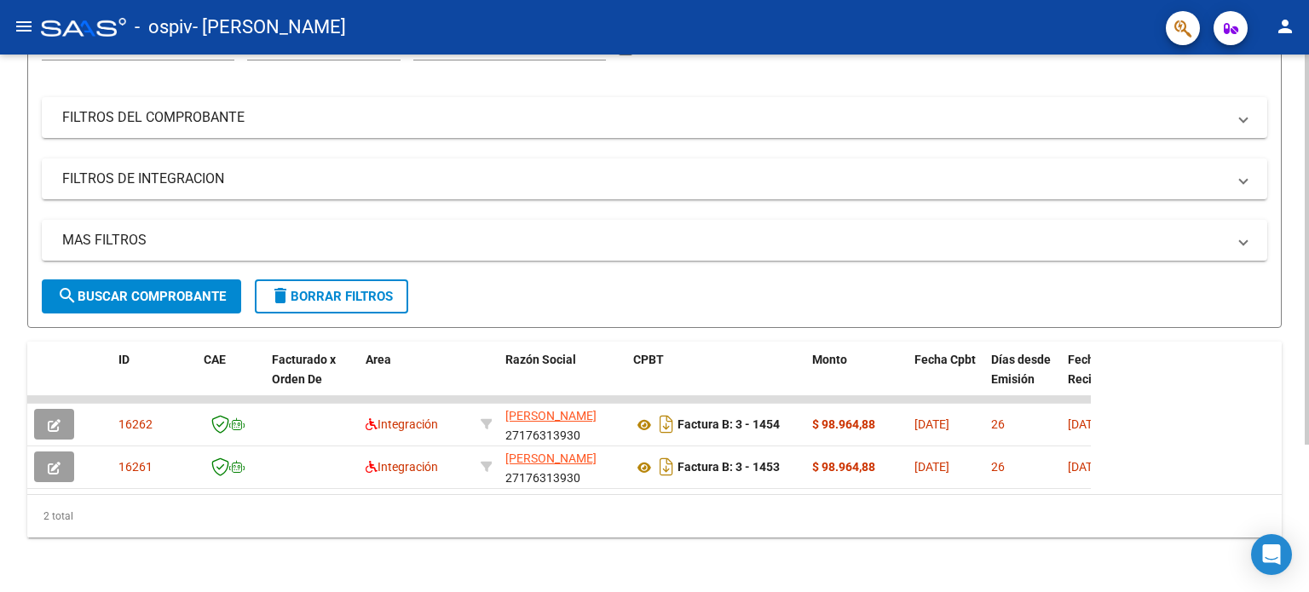
click at [1146, 406] on div "ID CAE Facturado x Orden De Area Razón Social CPBT Monto Fecha Cpbt Días desde …" at bounding box center [654, 440] width 1254 height 196
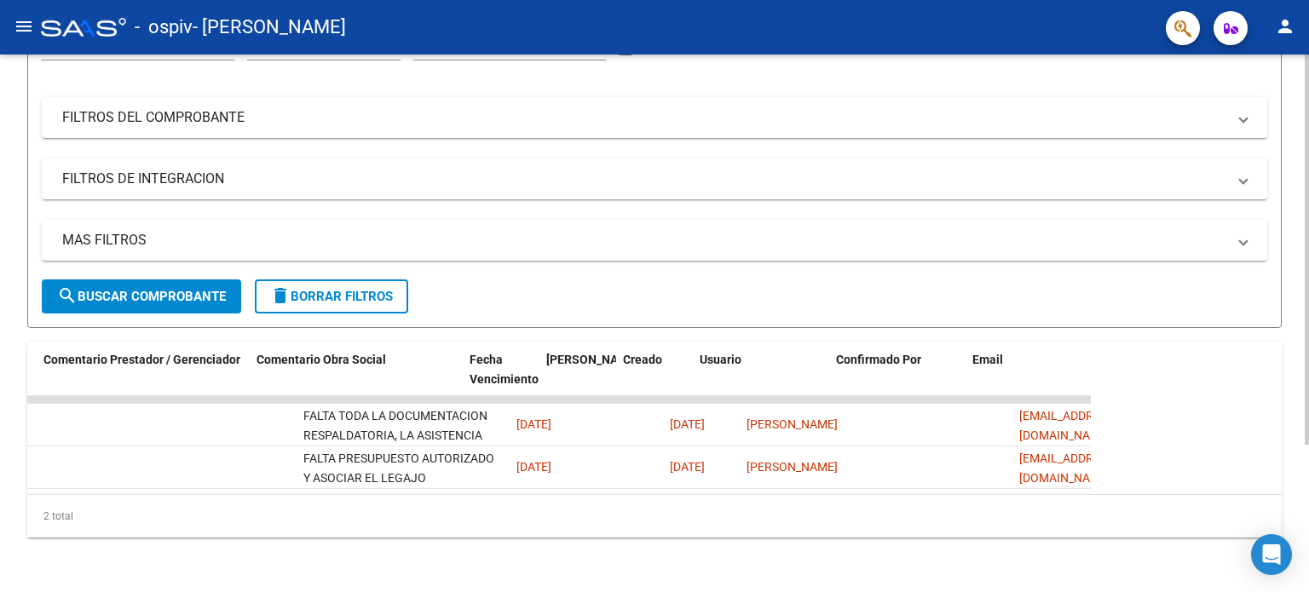
scroll to position [0, 2529]
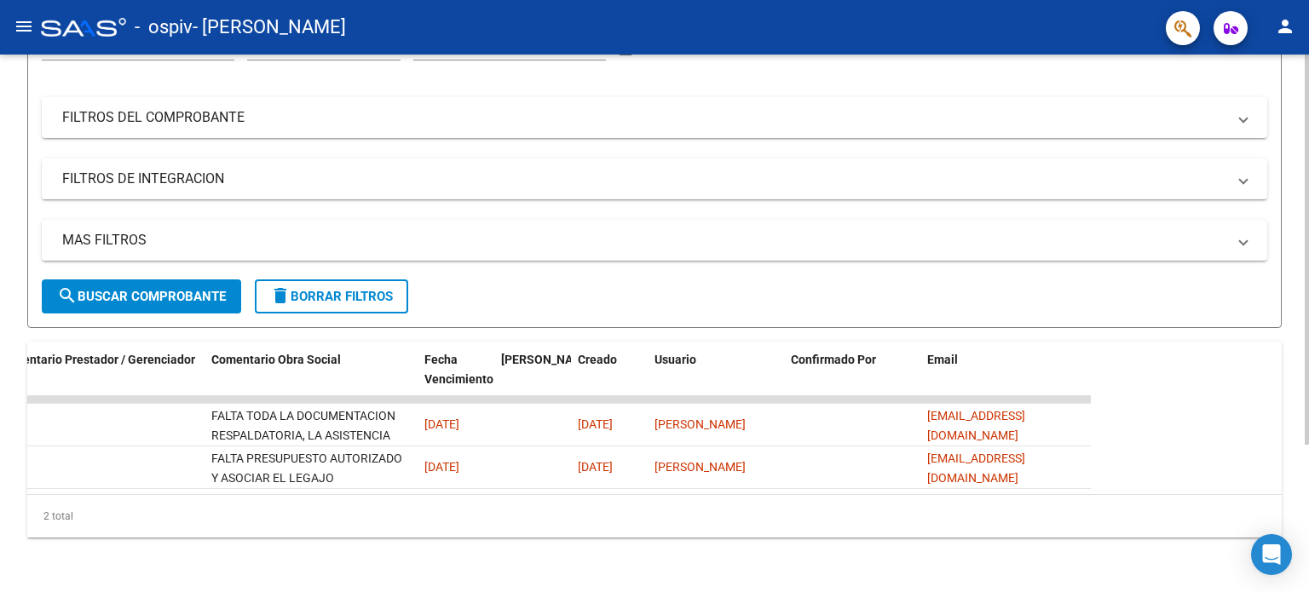
drag, startPoint x: 1197, startPoint y: 414, endPoint x: 1139, endPoint y: 459, distance: 73.5
click at [1198, 415] on div "ID CAE Facturado x Orden De Area Razón Social CPBT Monto Fecha Cpbt Días desde …" at bounding box center [654, 440] width 1254 height 196
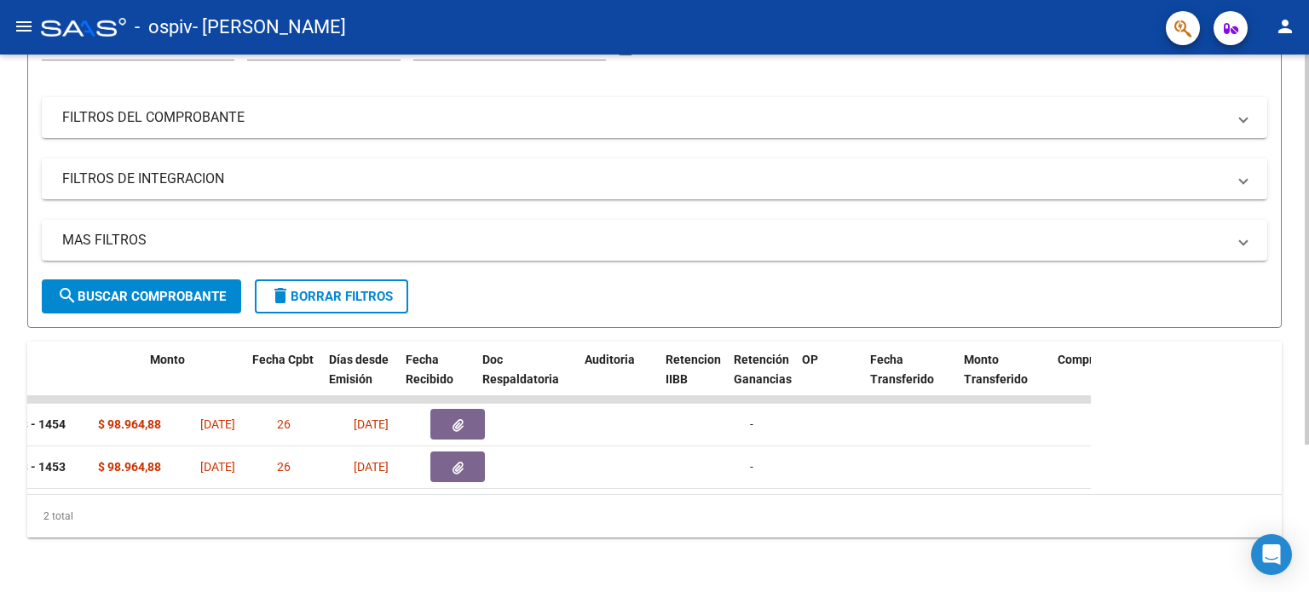
scroll to position [0, 495]
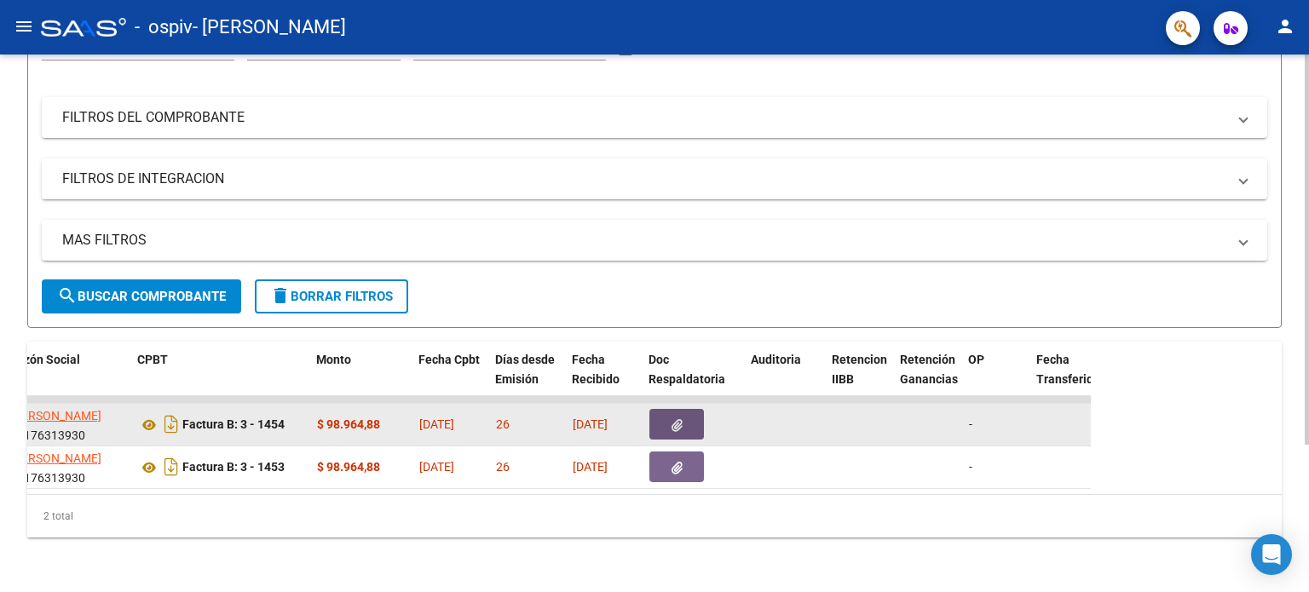
click at [656, 409] on button "button" at bounding box center [676, 424] width 55 height 31
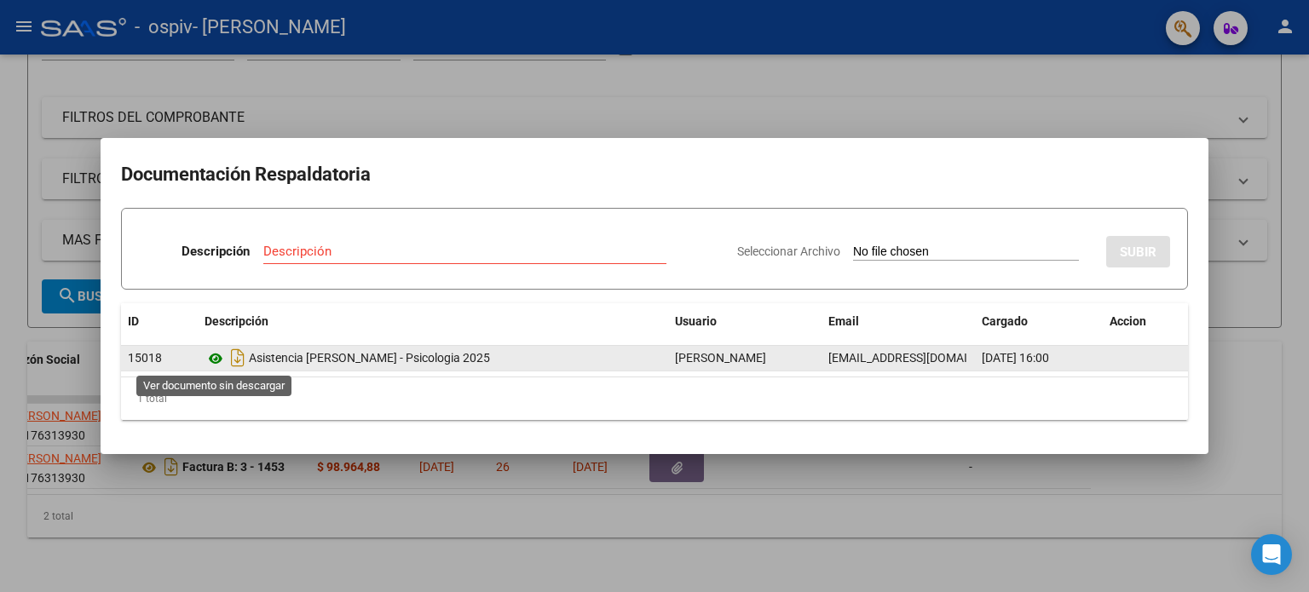
click at [222, 356] on icon at bounding box center [215, 358] width 22 height 20
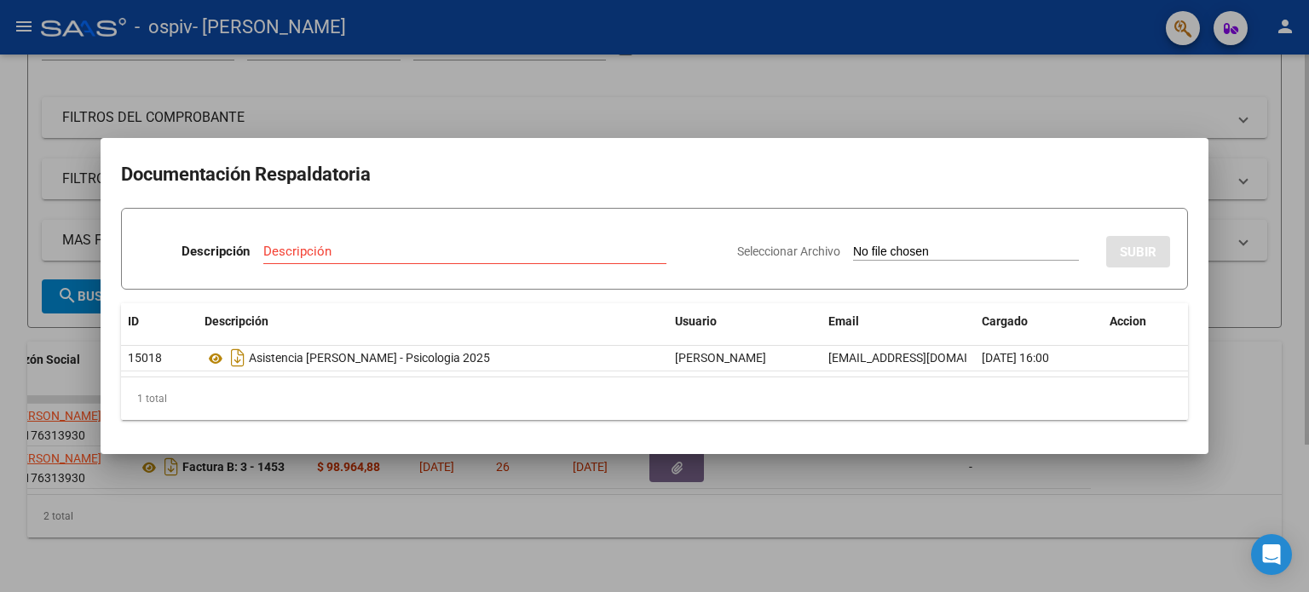
drag, startPoint x: 532, startPoint y: 561, endPoint x: 618, endPoint y: 573, distance: 86.8
click at [532, 561] on div at bounding box center [654, 296] width 1309 height 592
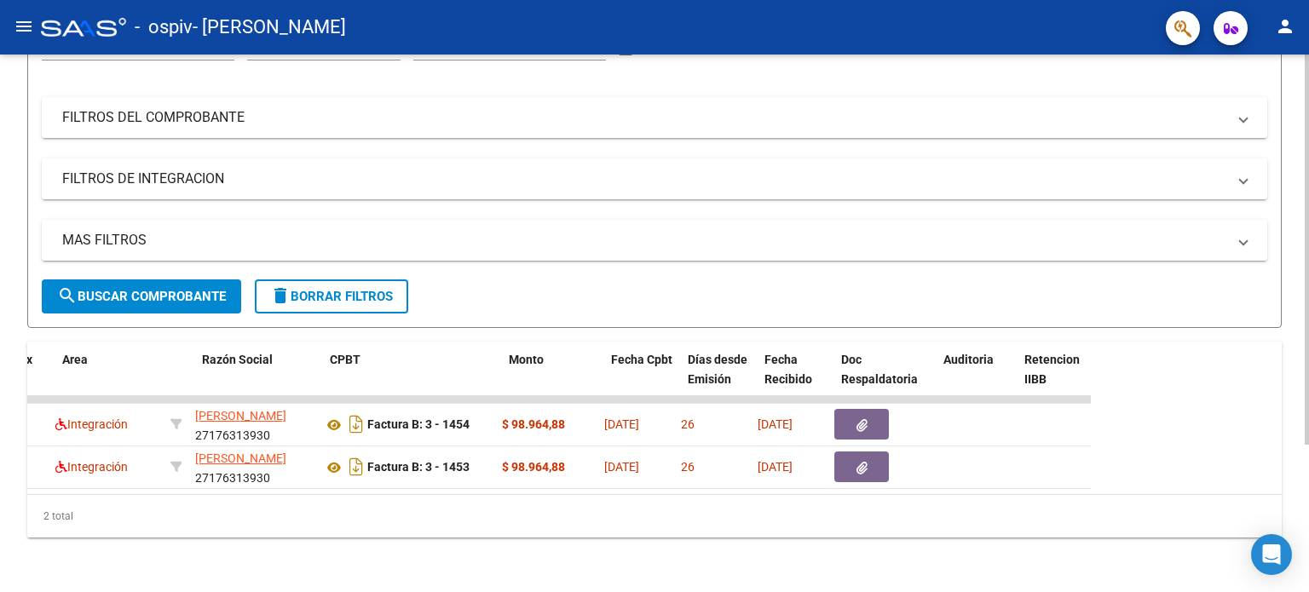
scroll to position [0, 303]
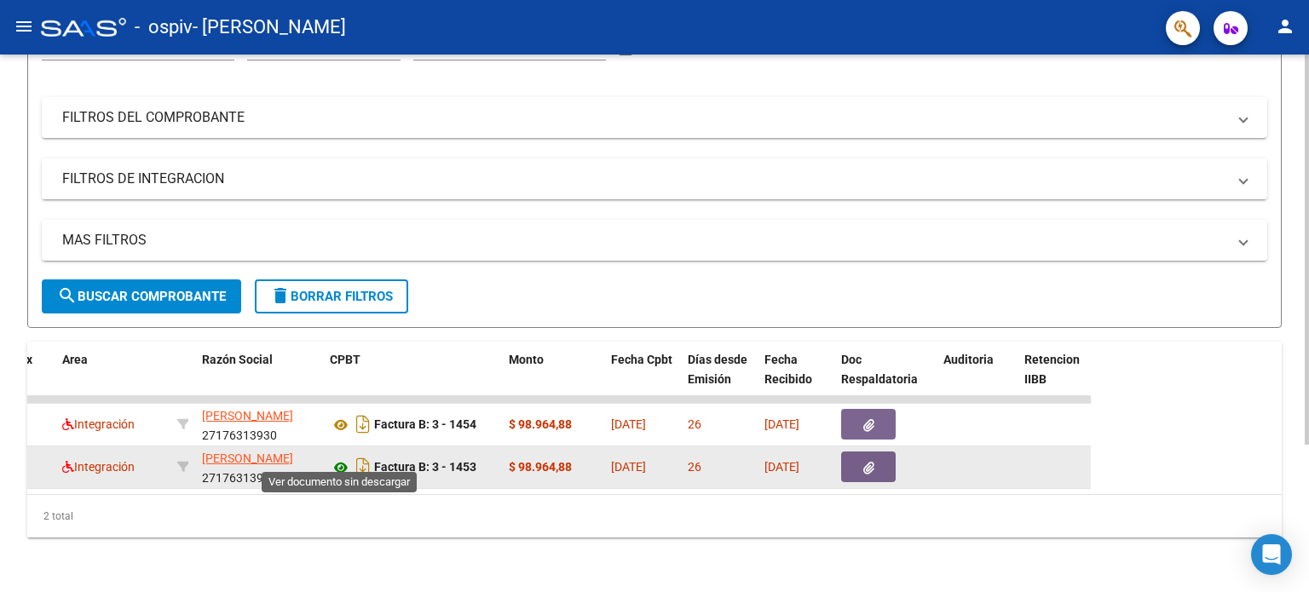
click at [344, 457] on icon at bounding box center [341, 467] width 22 height 20
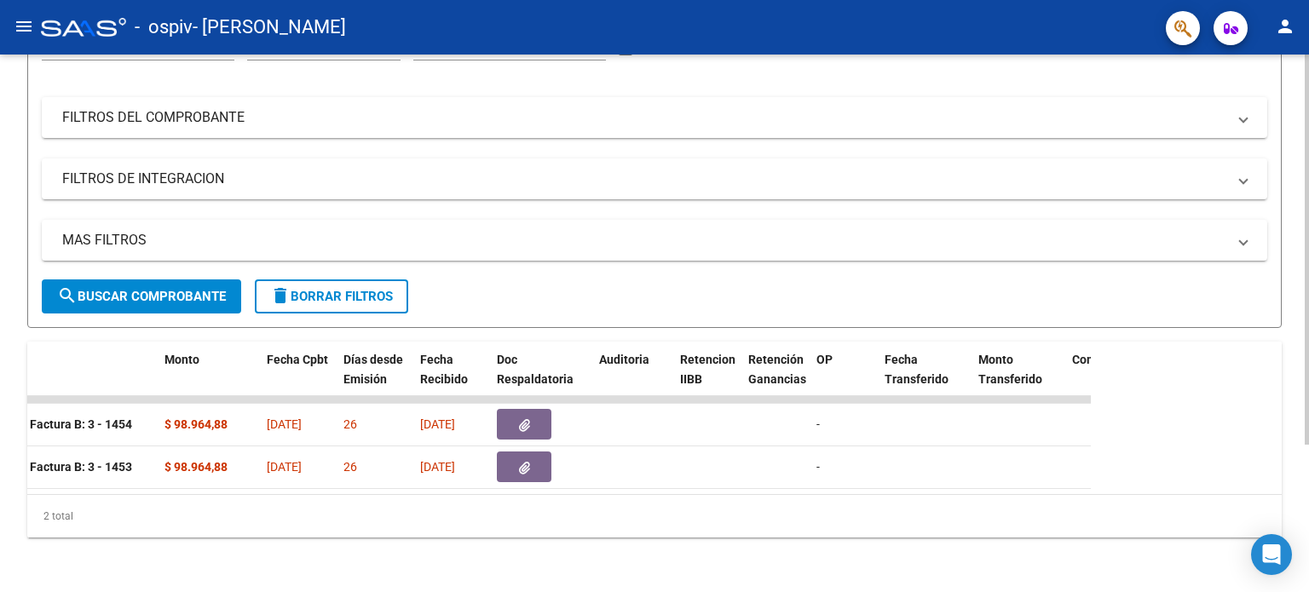
scroll to position [0, 659]
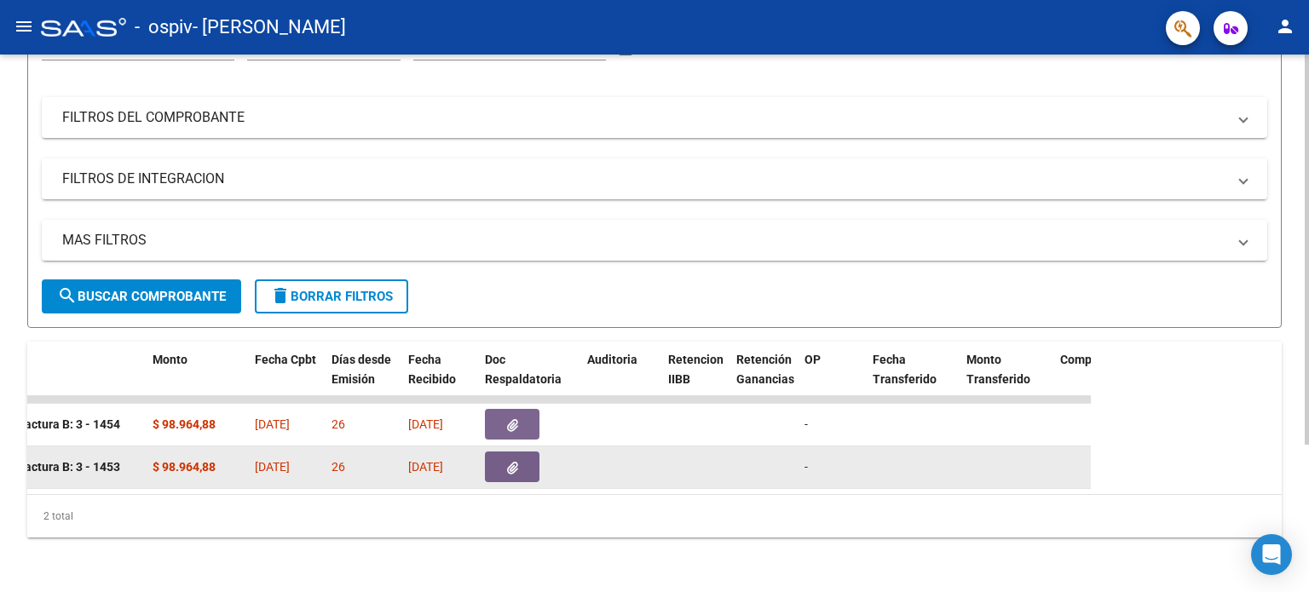
click at [525, 456] on button "button" at bounding box center [512, 467] width 55 height 31
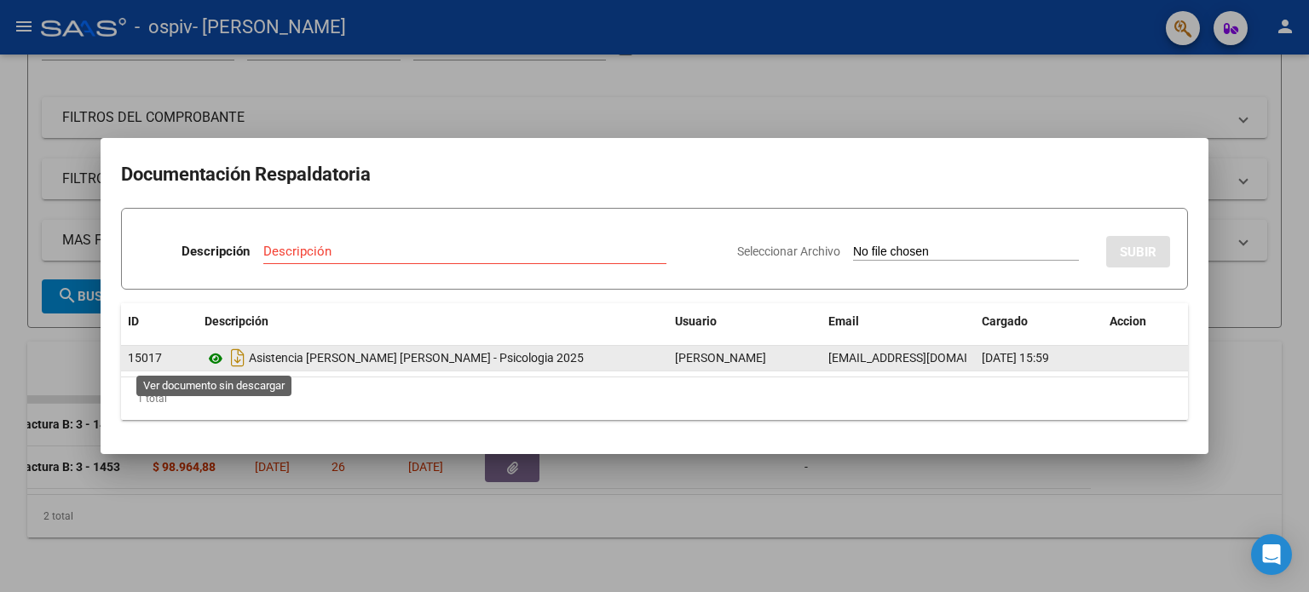
click at [215, 356] on icon at bounding box center [215, 358] width 22 height 20
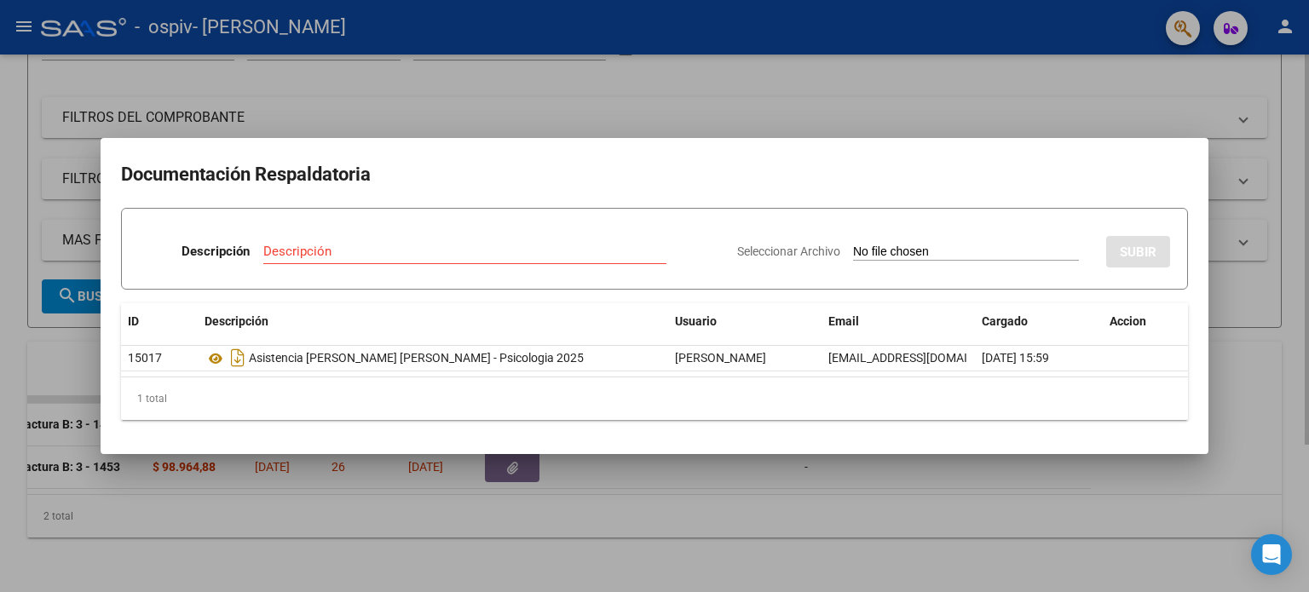
click at [612, 525] on div at bounding box center [654, 296] width 1309 height 592
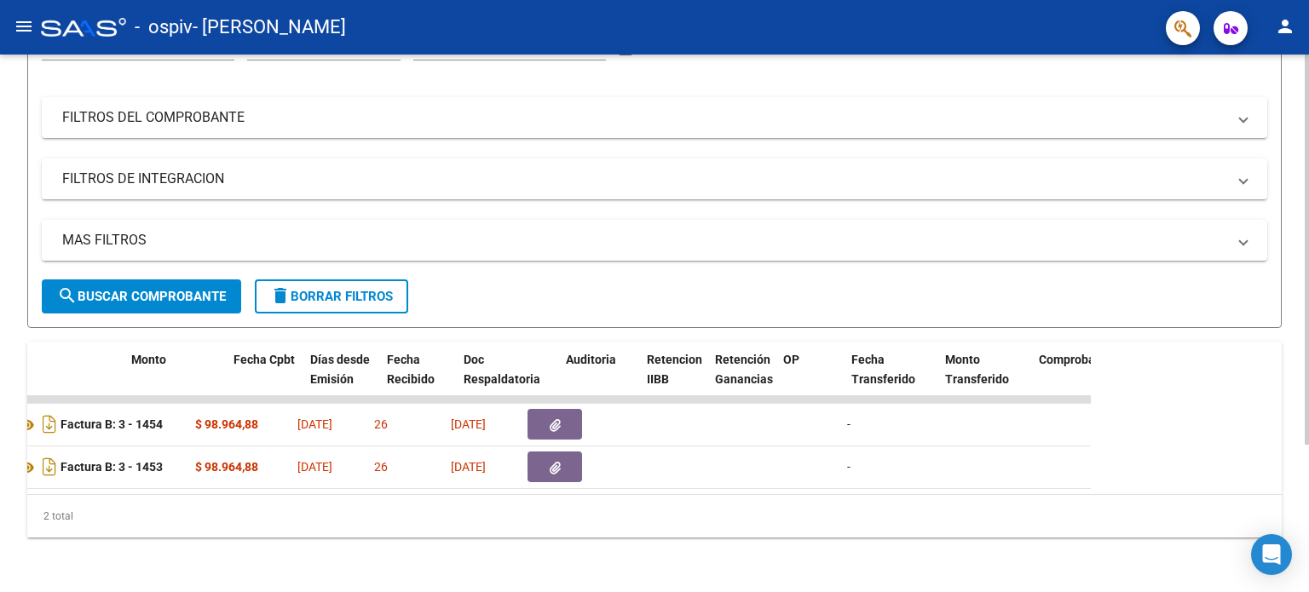
scroll to position [0, 576]
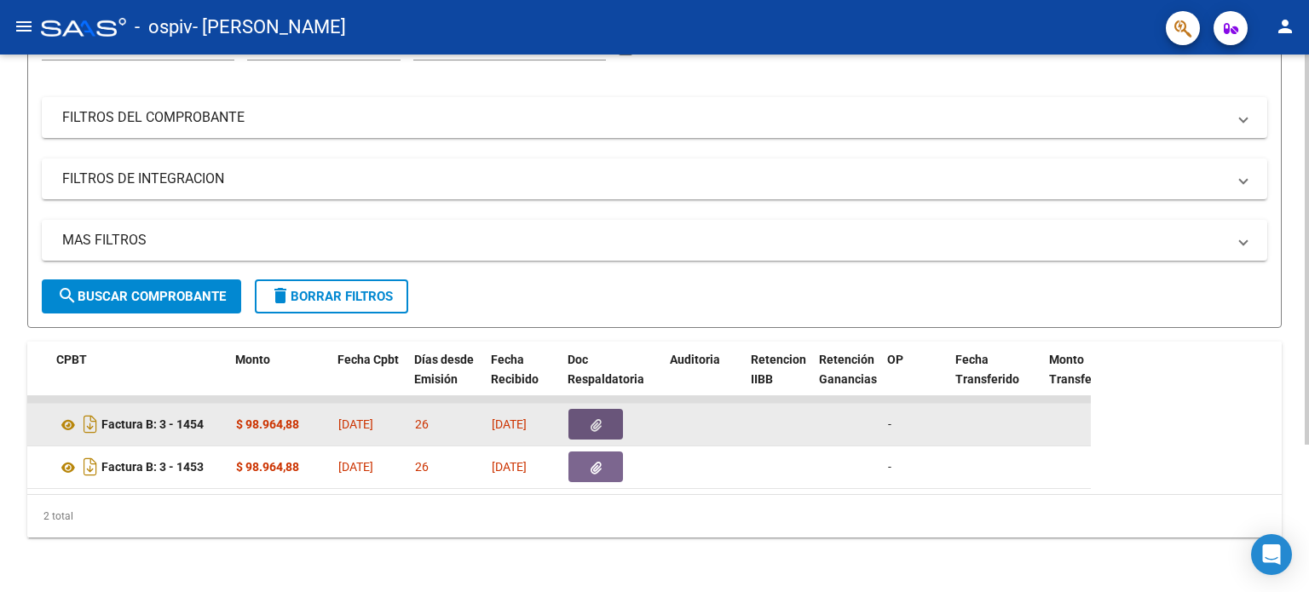
click at [590, 419] on icon "button" at bounding box center [595, 425] width 11 height 13
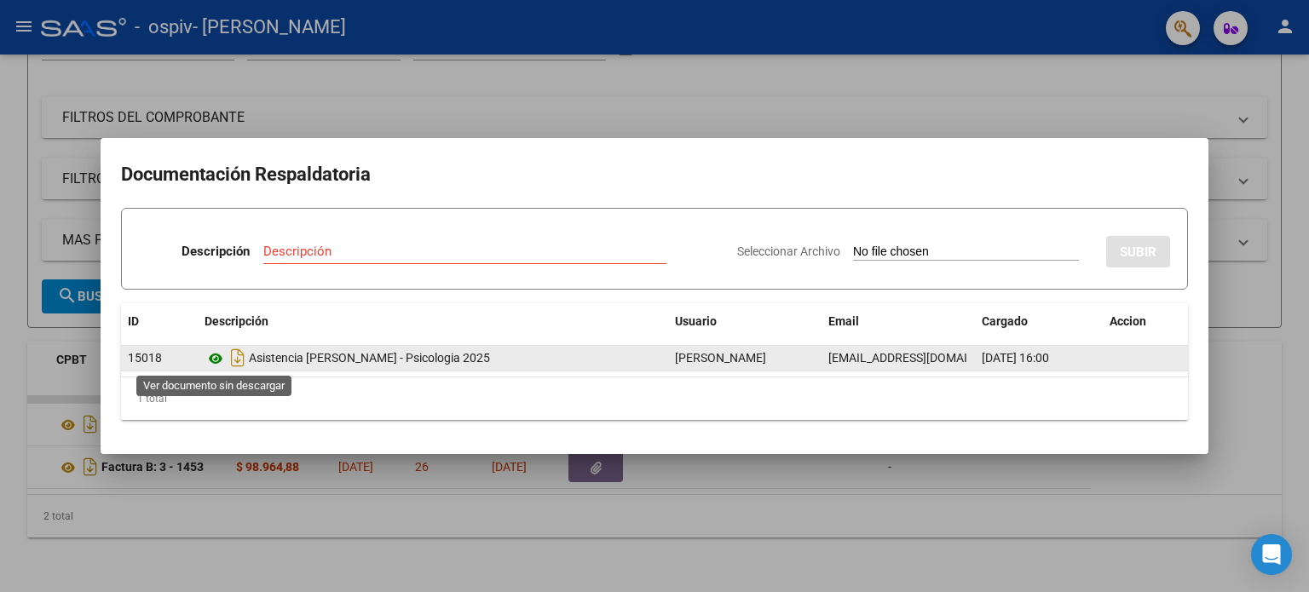
click at [218, 356] on icon at bounding box center [215, 358] width 22 height 20
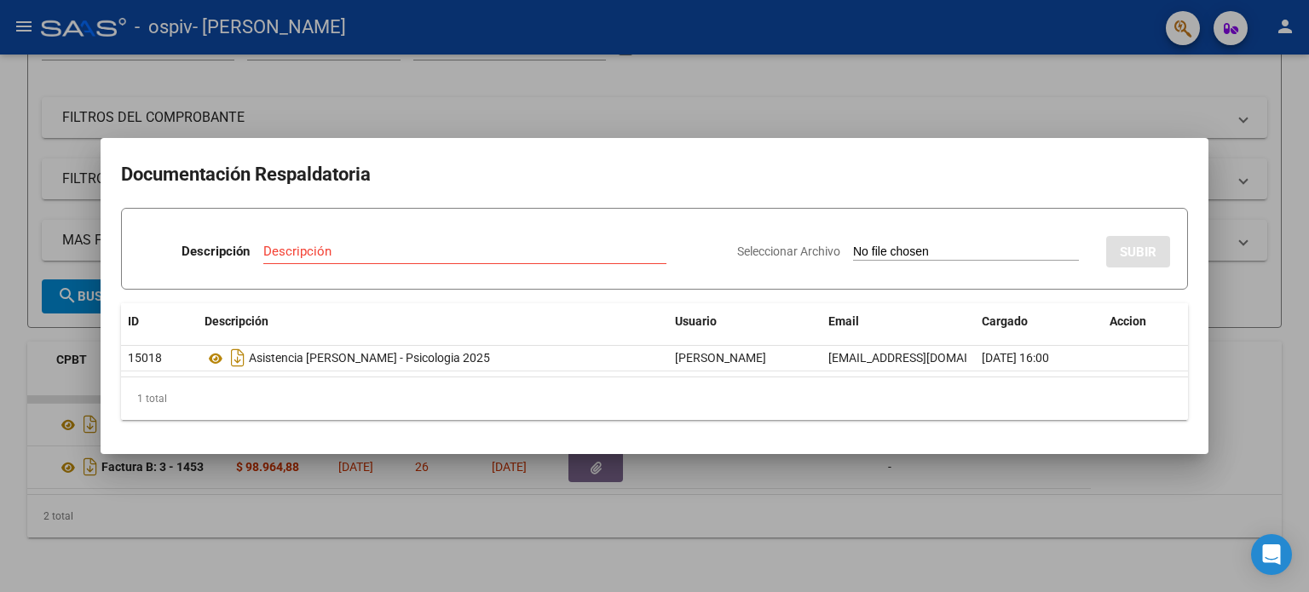
click at [959, 245] on input "Seleccionar Archivo" at bounding box center [966, 253] width 226 height 16
type input "C:\fakepath\Asistencia [PERSON_NAME][DATE].jpeg"
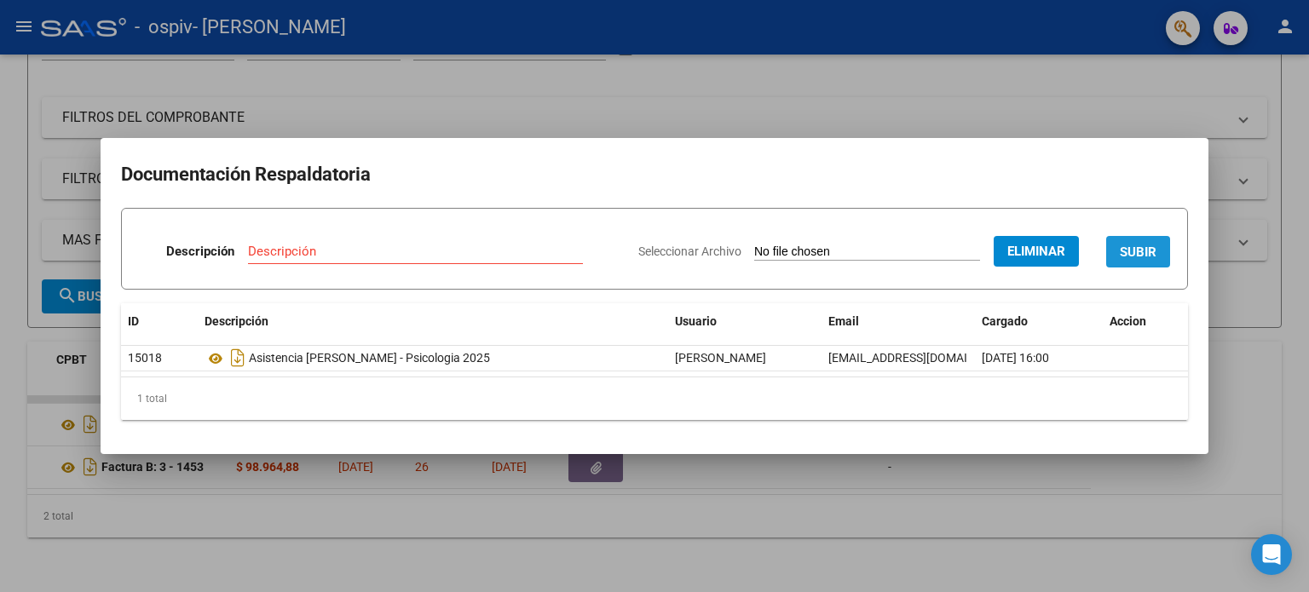
click at [1150, 251] on span "SUBIR" at bounding box center [1137, 252] width 37 height 15
click at [394, 266] on div "Descripción" at bounding box center [356, 260] width 270 height 42
click at [417, 255] on input "Descripción" at bounding box center [356, 251] width 270 height 15
click at [417, 254] on input "Descripción" at bounding box center [356, 251] width 270 height 15
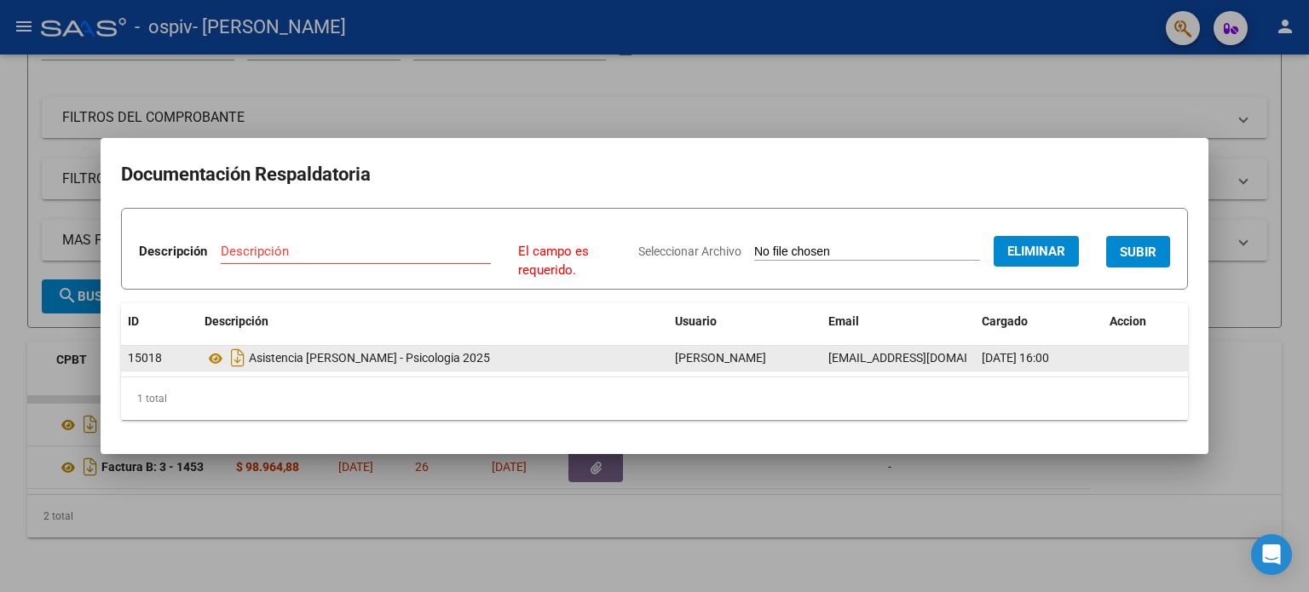
drag, startPoint x: 252, startPoint y: 361, endPoint x: 549, endPoint y: 346, distance: 296.9
click at [549, 346] on div "Asistencia [PERSON_NAME] - Psicologia 2025" at bounding box center [432, 357] width 457 height 27
copy div "Asistencia [PERSON_NAME] - Psicologia 2025"
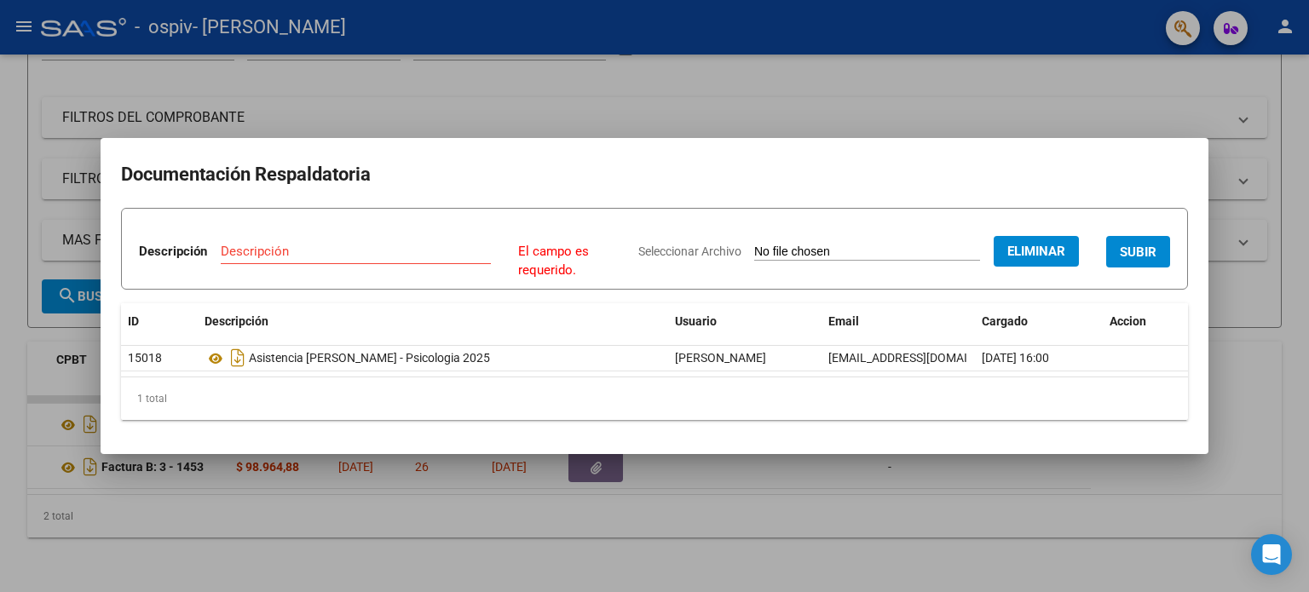
click at [341, 248] on input "Descripción" at bounding box center [356, 251] width 270 height 15
paste input "Asistencia [PERSON_NAME] - Psicologia 2025"
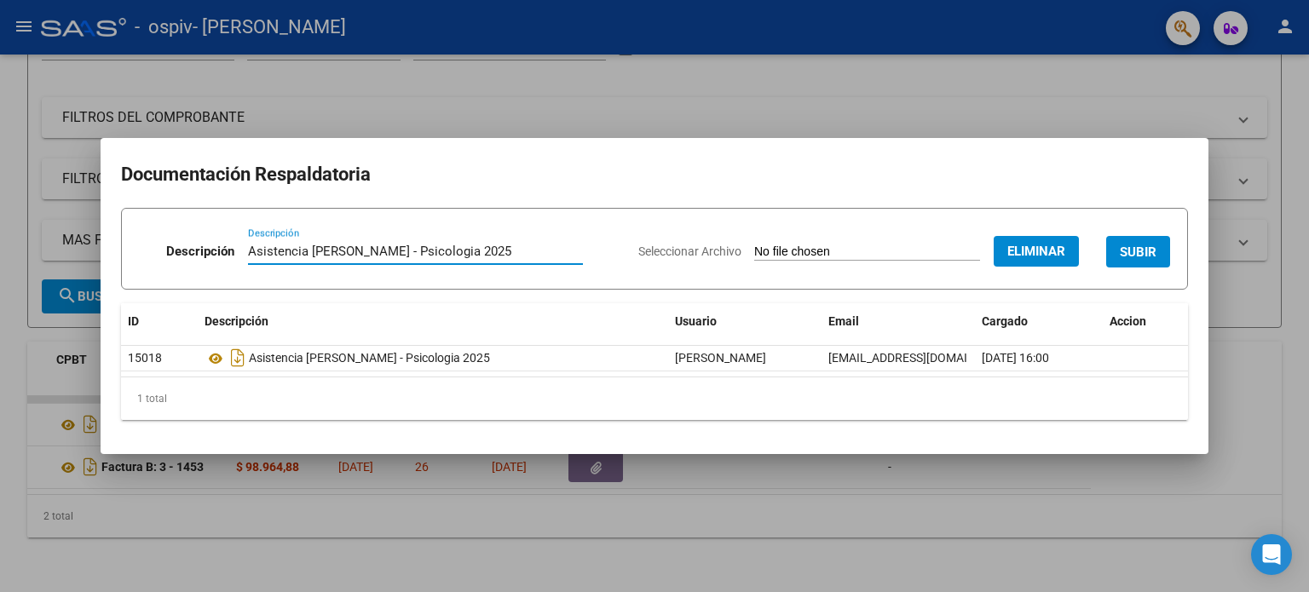
type input "Asistencia [PERSON_NAME] - Psicologia 2025"
click at [1142, 245] on span "SUBIR" at bounding box center [1137, 252] width 37 height 15
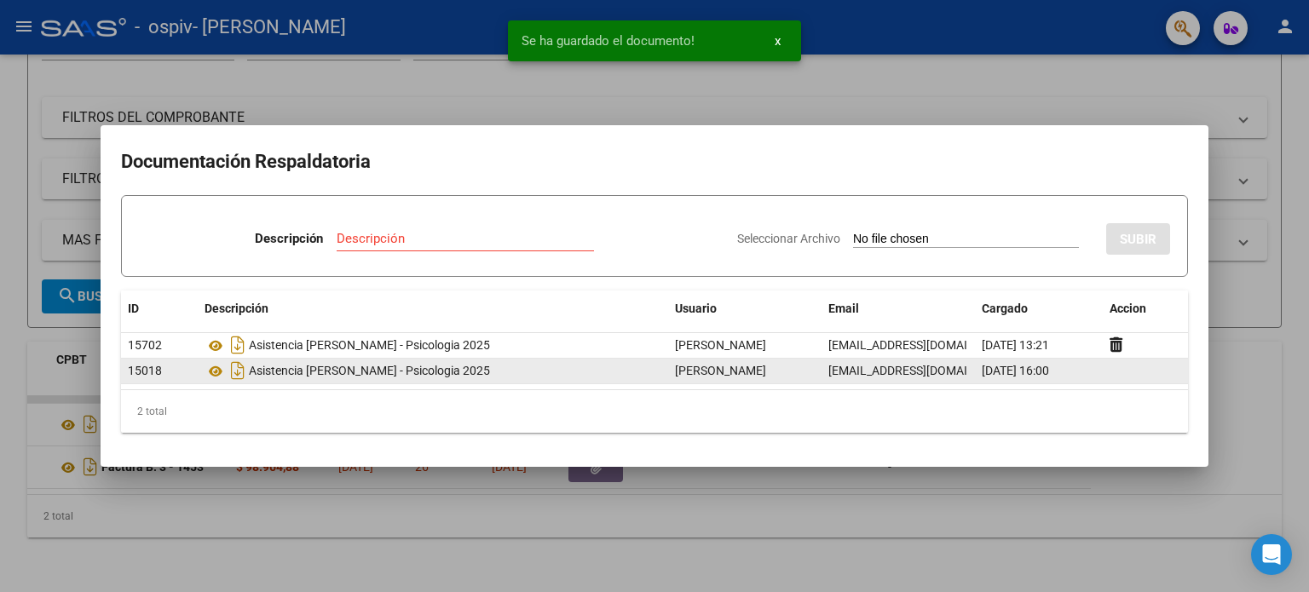
click at [345, 367] on div "Asistencia [PERSON_NAME] - Psicologia 2025" at bounding box center [432, 370] width 457 height 27
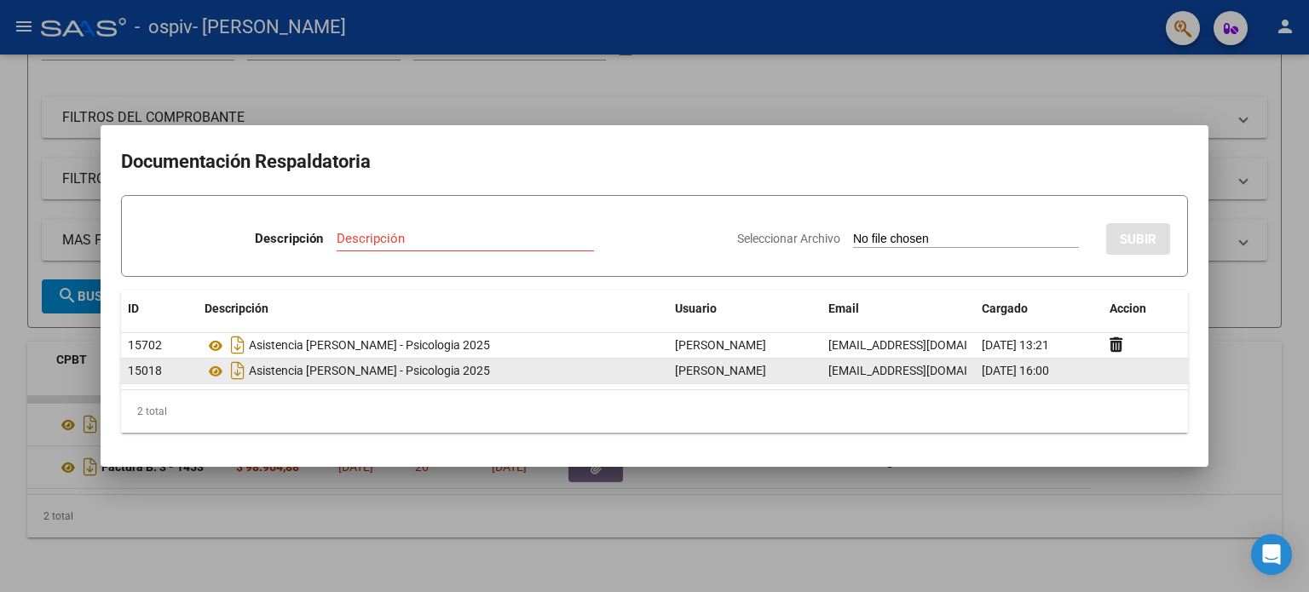
click at [153, 373] on span "15018" at bounding box center [145, 371] width 34 height 14
drag, startPoint x: 153, startPoint y: 373, endPoint x: 179, endPoint y: 372, distance: 25.6
click at [154, 372] on span "15018" at bounding box center [145, 371] width 34 height 14
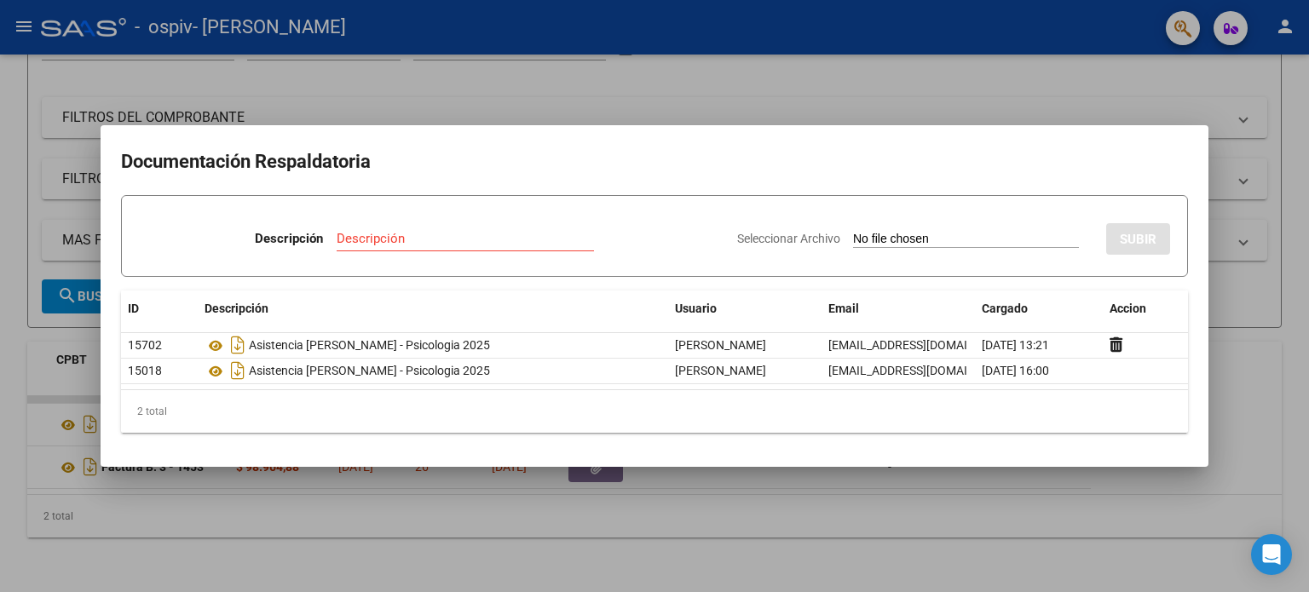
click at [490, 227] on div "Descripción" at bounding box center [465, 239] width 257 height 26
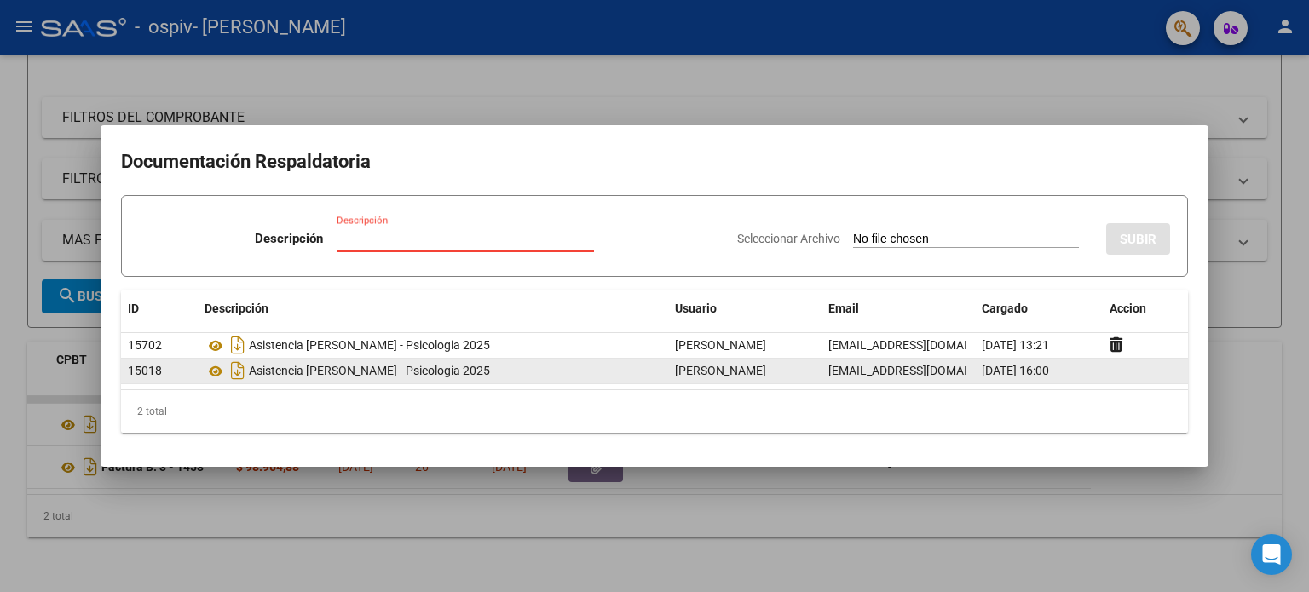
click at [837, 371] on span "[EMAIL_ADDRESS][DOMAIN_NAME]" at bounding box center [922, 371] width 189 height 14
click at [841, 371] on span "[EMAIL_ADDRESS][DOMAIN_NAME]" at bounding box center [922, 371] width 189 height 14
click at [1086, 366] on div "[DATE] 16:00" at bounding box center [1038, 371] width 114 height 20
click at [214, 374] on icon at bounding box center [215, 371] width 22 height 20
click at [1116, 377] on datatable-body-cell at bounding box center [1144, 371] width 85 height 25
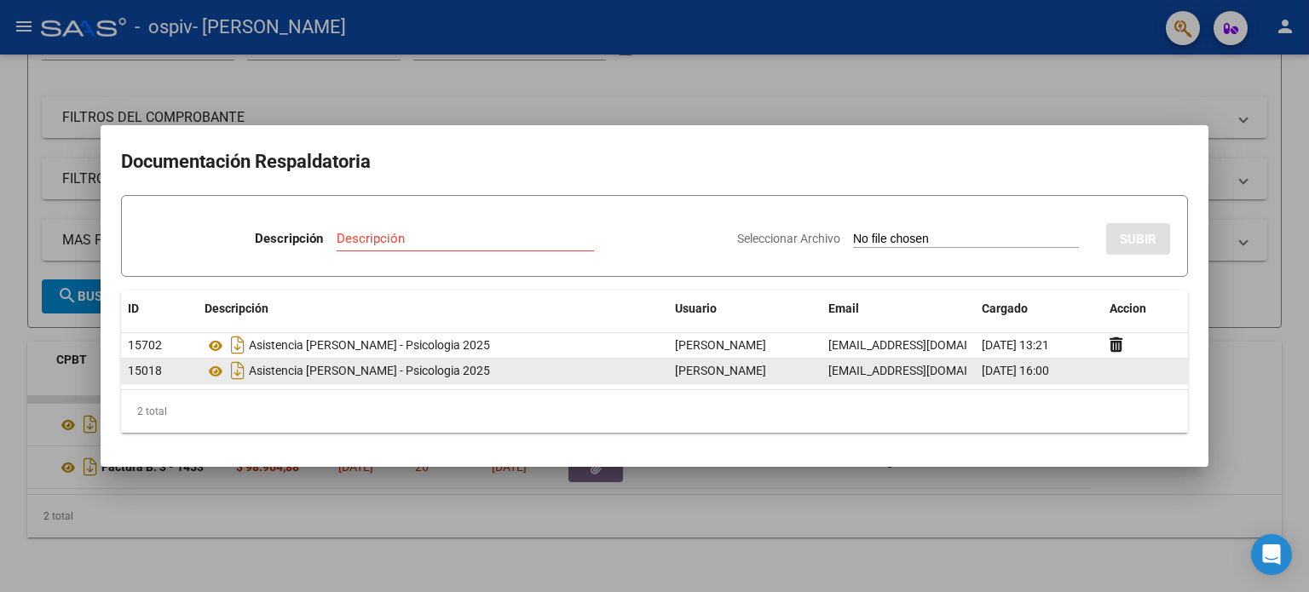
click at [1113, 375] on datatable-body-cell at bounding box center [1144, 371] width 85 height 25
click at [1113, 374] on datatable-body-cell at bounding box center [1144, 371] width 85 height 25
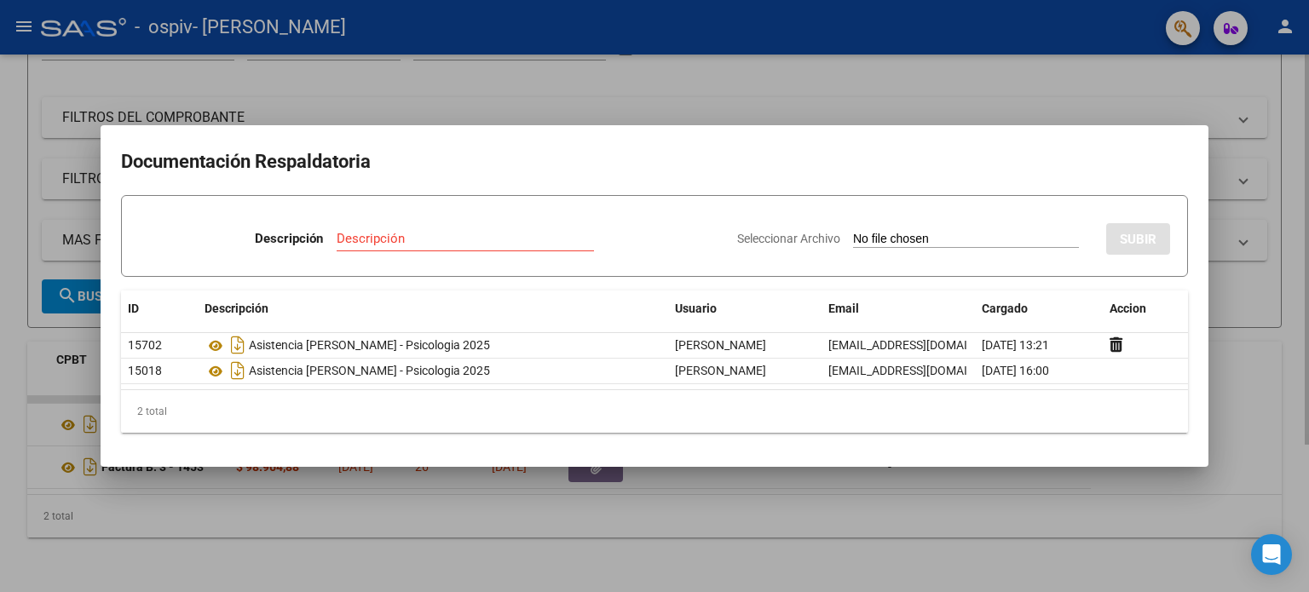
click at [1303, 250] on div at bounding box center [654, 296] width 1309 height 592
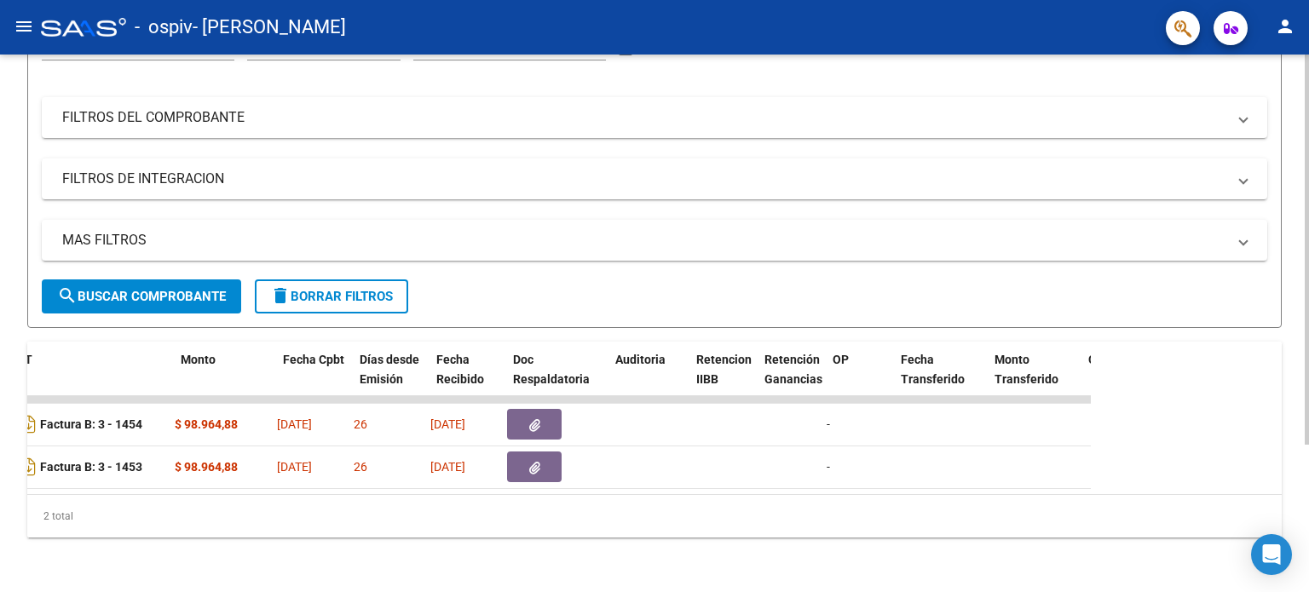
scroll to position [0, 630]
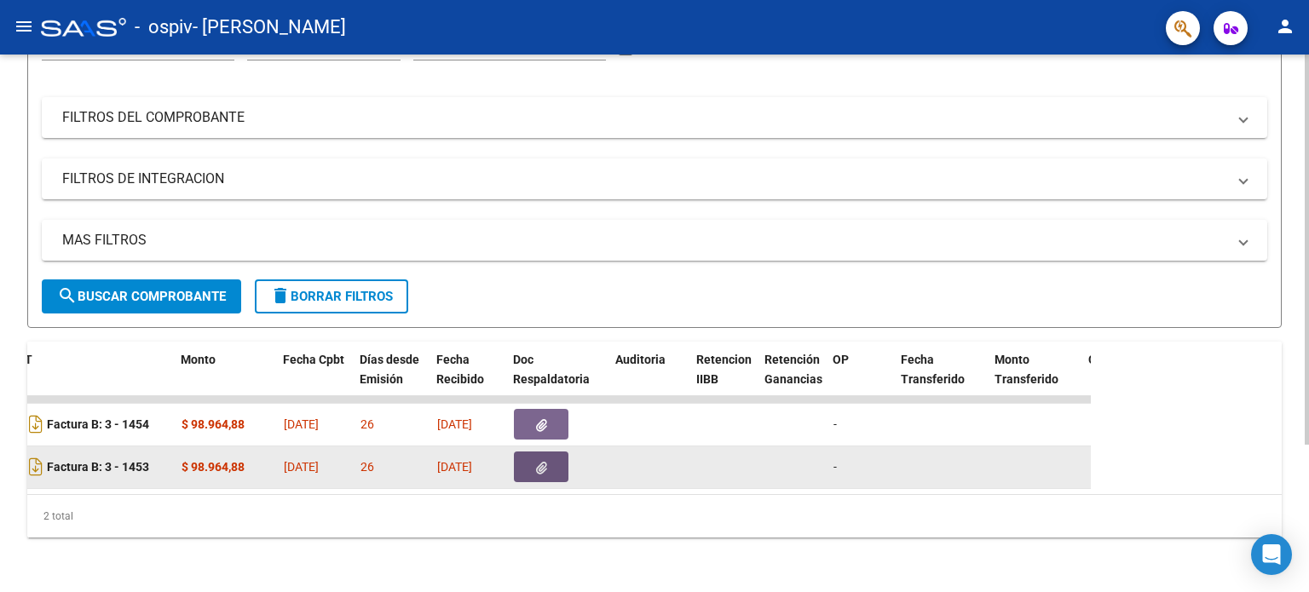
click at [528, 457] on button "button" at bounding box center [541, 467] width 55 height 31
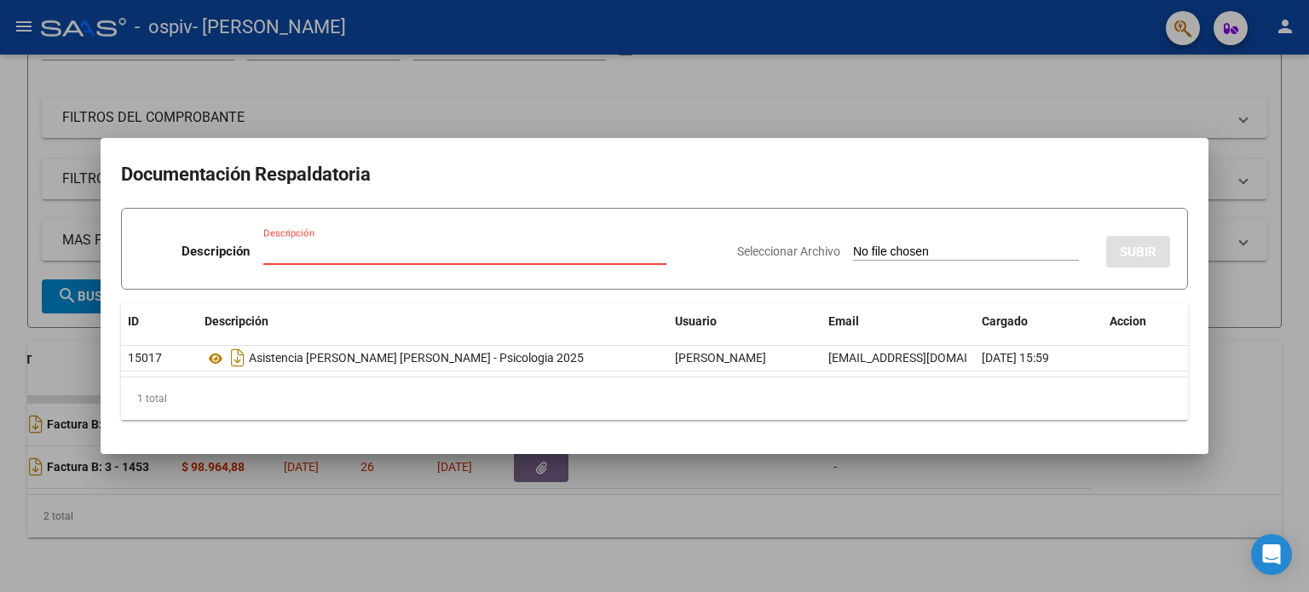
click at [486, 252] on input "Descripción" at bounding box center [464, 251] width 403 height 15
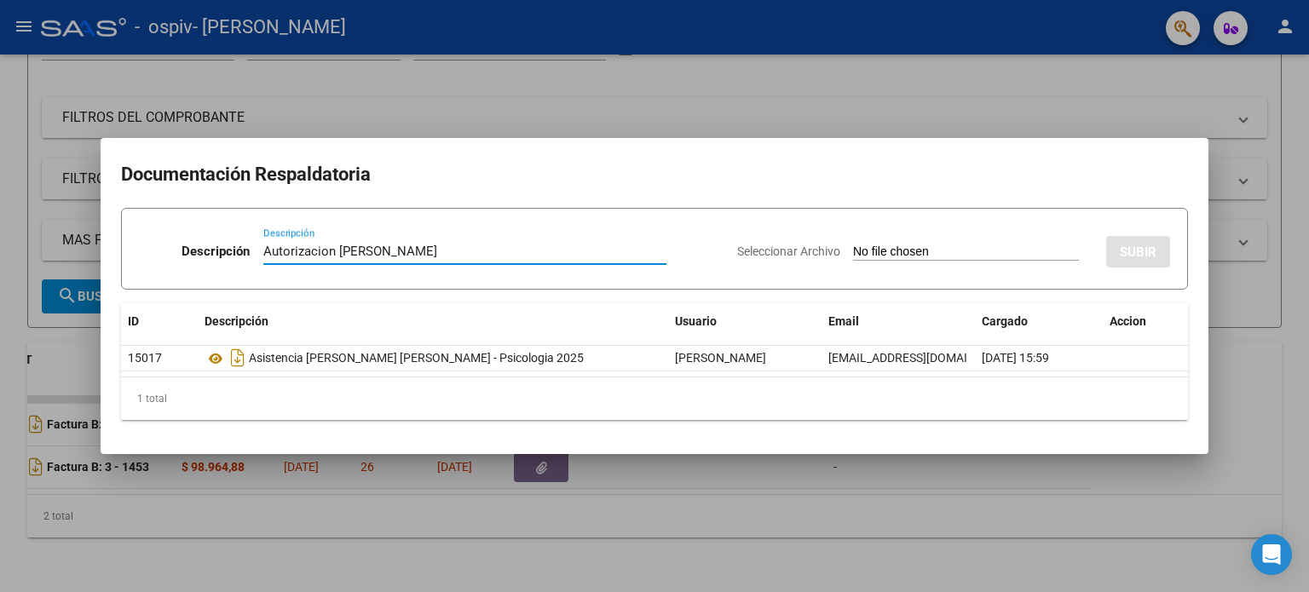
type input "Autorizacion [PERSON_NAME]"
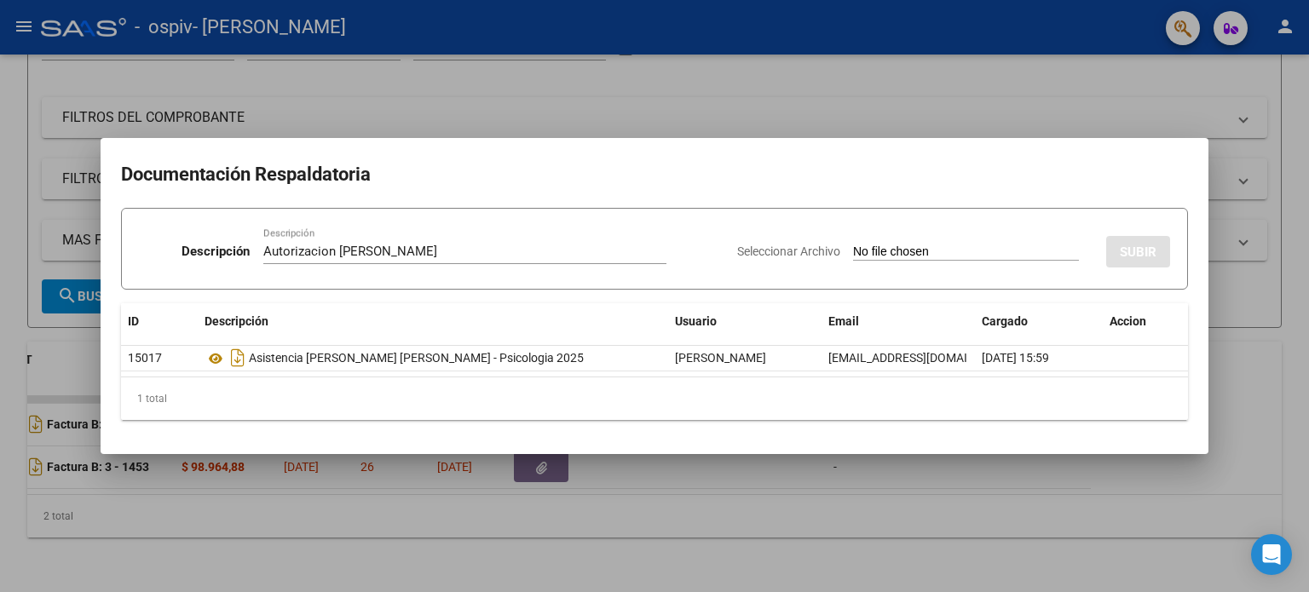
click at [979, 253] on input "Seleccionar Archivo" at bounding box center [966, 253] width 226 height 16
type input "C:\fakepath\Presupuesto [PERSON_NAME].jpeg"
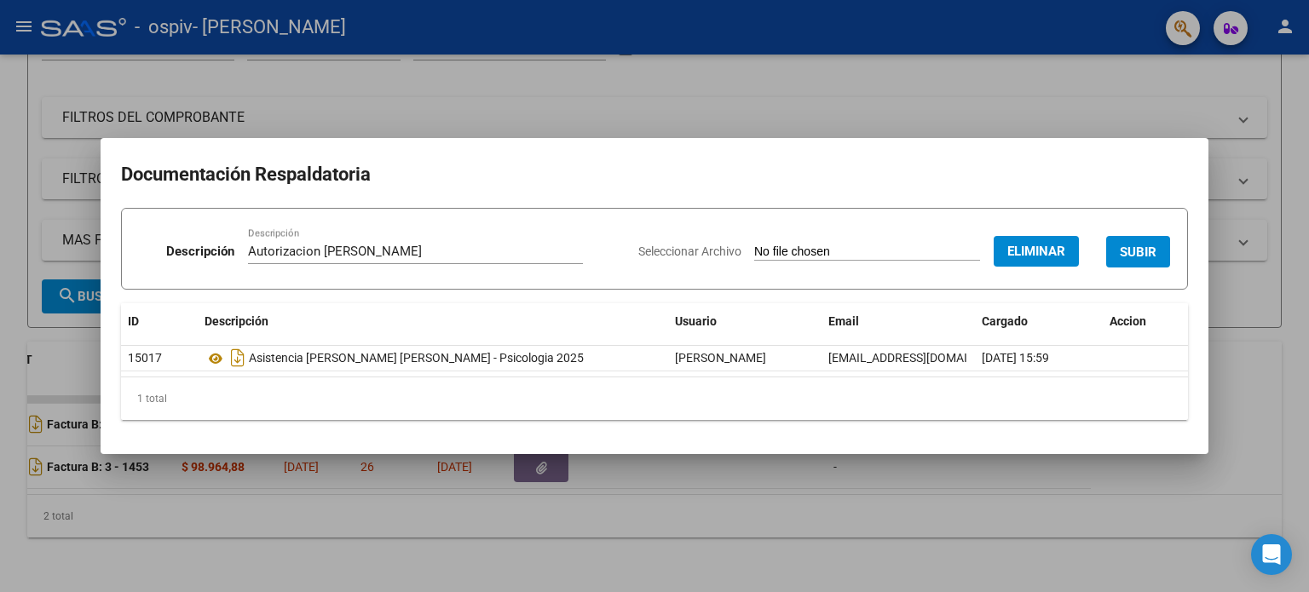
click at [1150, 256] on span "SUBIR" at bounding box center [1137, 252] width 37 height 15
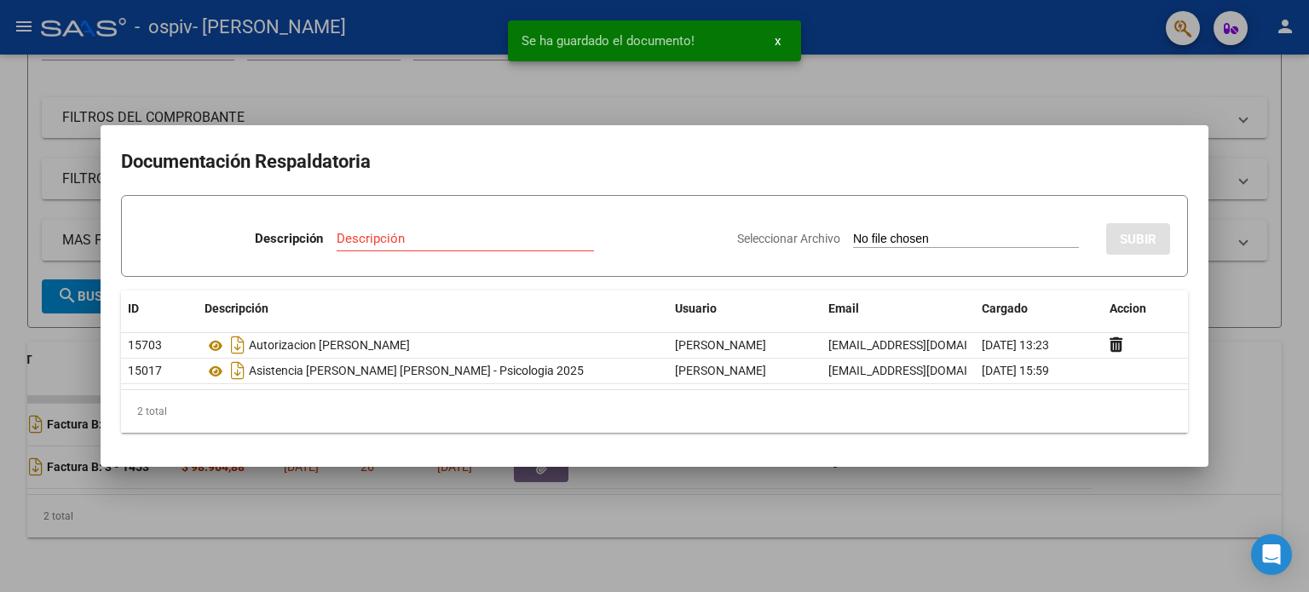
click at [777, 40] on span "x" at bounding box center [777, 40] width 6 height 15
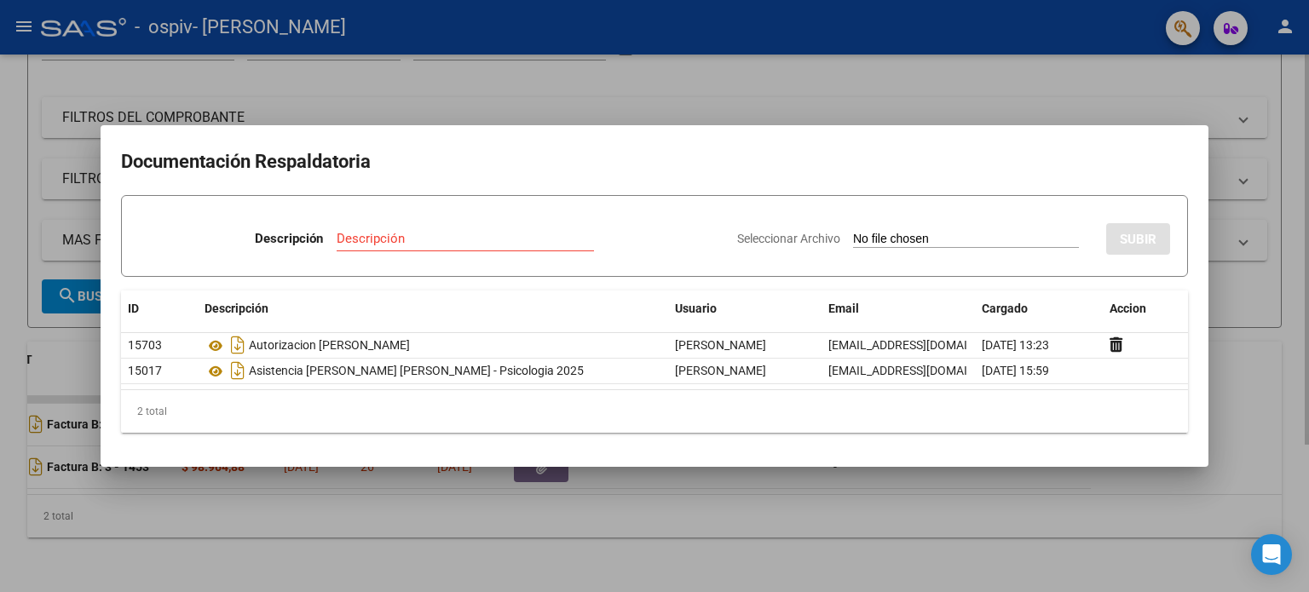
click at [845, 89] on div at bounding box center [654, 296] width 1309 height 592
